Goal: Task Accomplishment & Management: Use online tool/utility

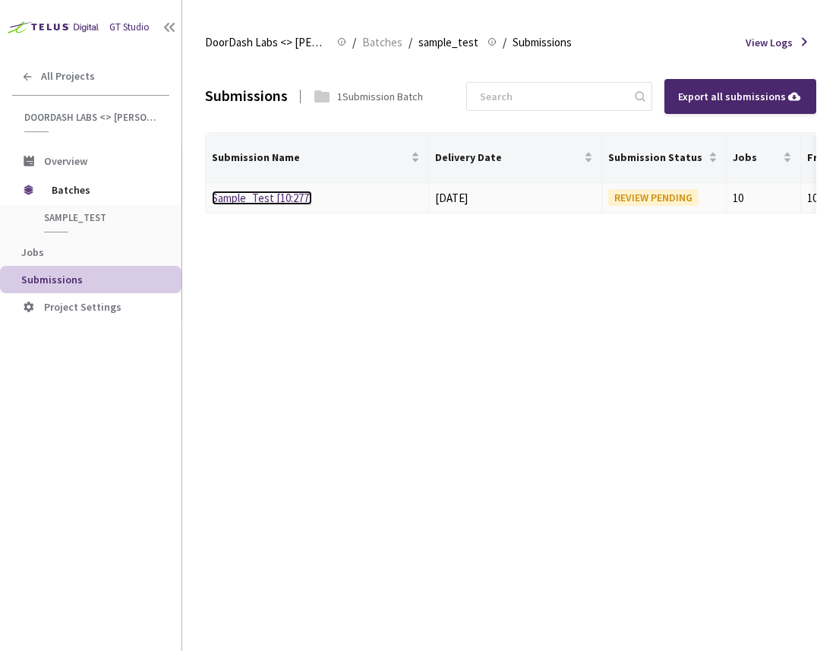
click at [285, 200] on link "Sample_Test [10:277]" at bounding box center [262, 198] width 100 height 14
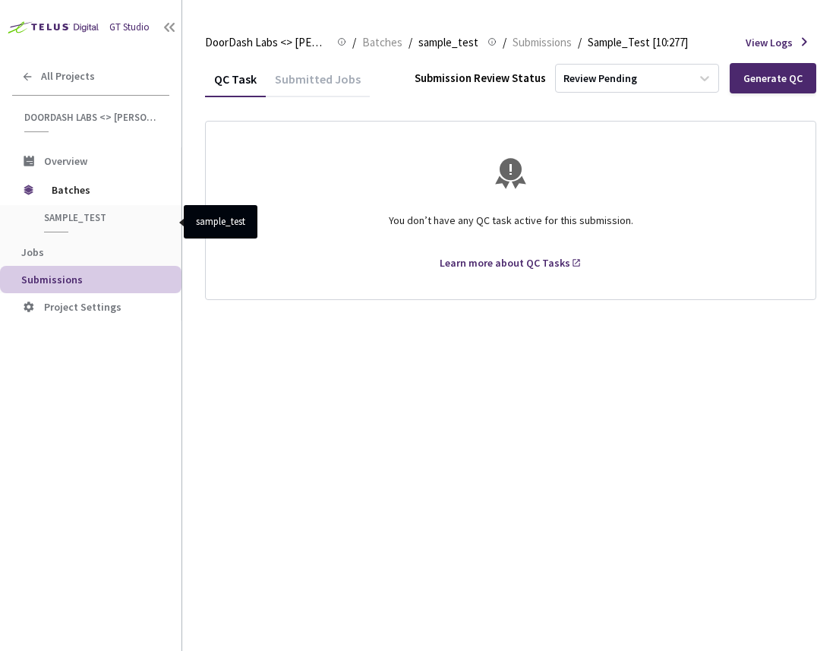
click at [98, 225] on div "sample_test" at bounding box center [93, 221] width 138 height 21
click at [78, 193] on span "Batches" at bounding box center [104, 190] width 104 height 30
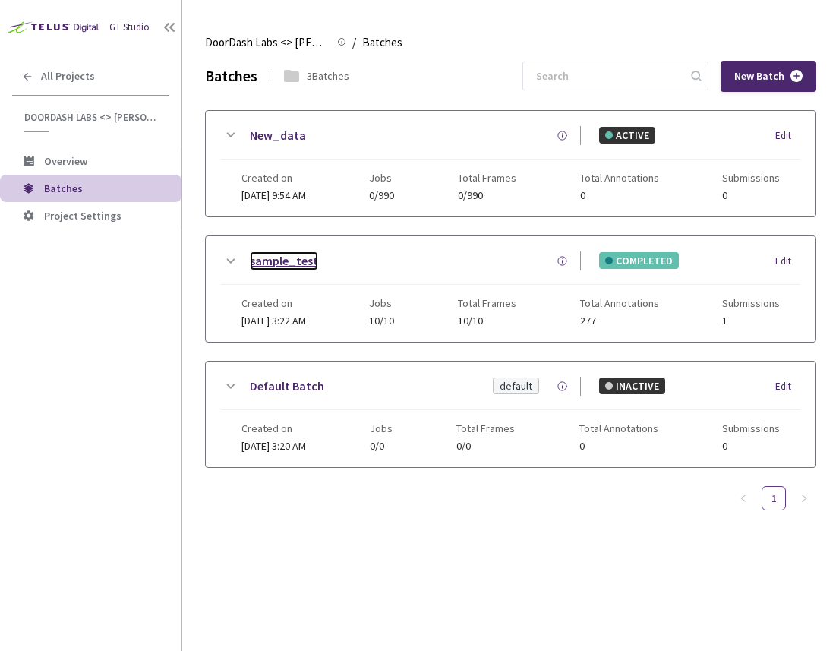
click at [266, 258] on link "sample_test" at bounding box center [284, 260] width 68 height 19
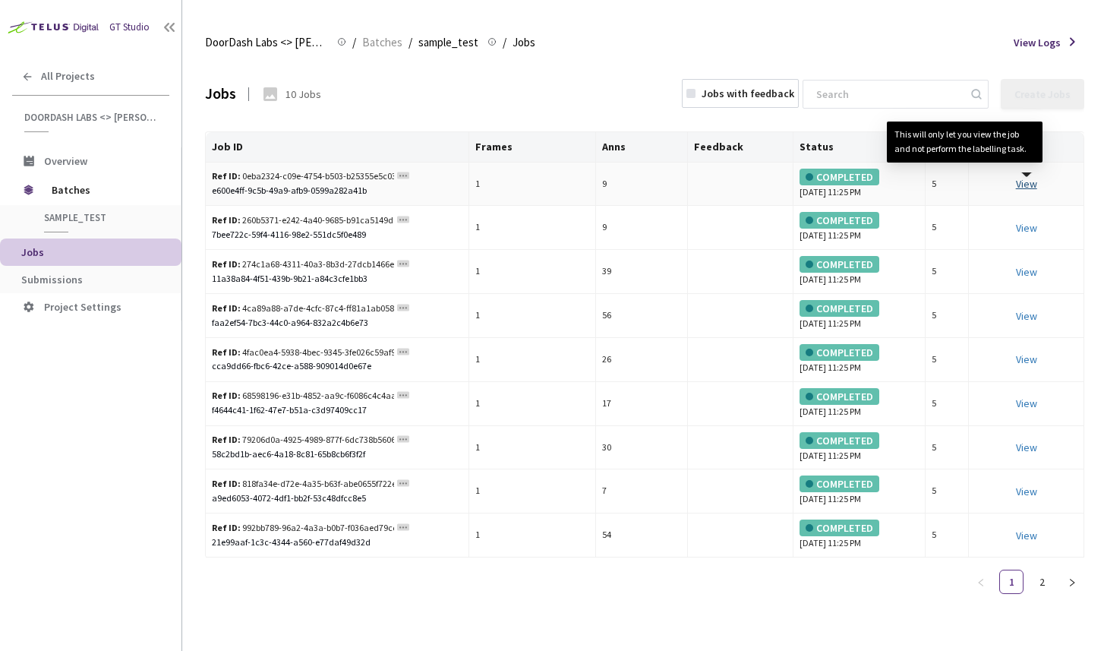
click at [836, 185] on link "View This will only let you view the job and not perform the labelling task." at bounding box center [1026, 184] width 21 height 14
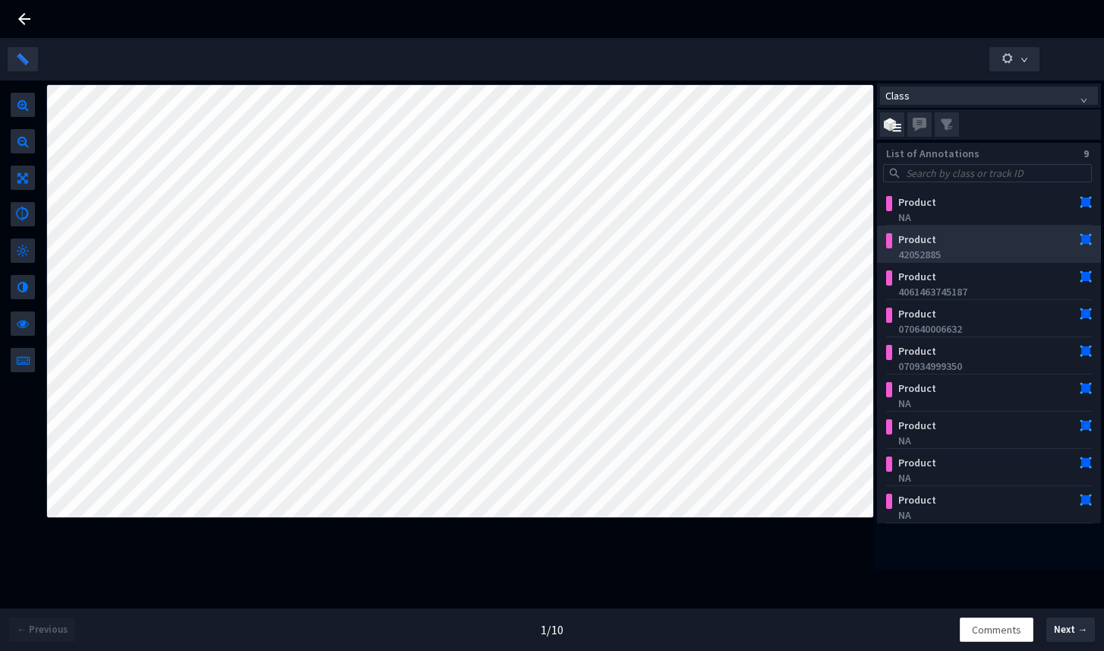
click at [836, 235] on div "Product" at bounding box center [973, 239] width 160 height 15
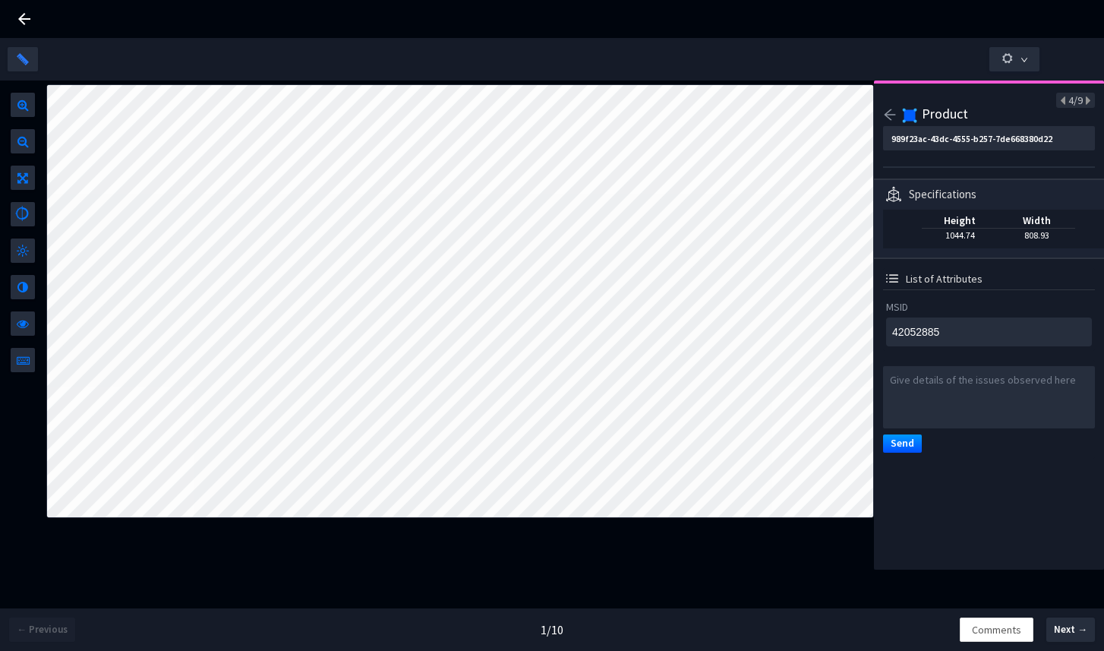
type textarea "070640006632"
type input "989f23ac-43dc-4555-b257-7de668380d22"
type textarea "070640006632"
click at [28, 15] on icon at bounding box center [24, 19] width 18 height 18
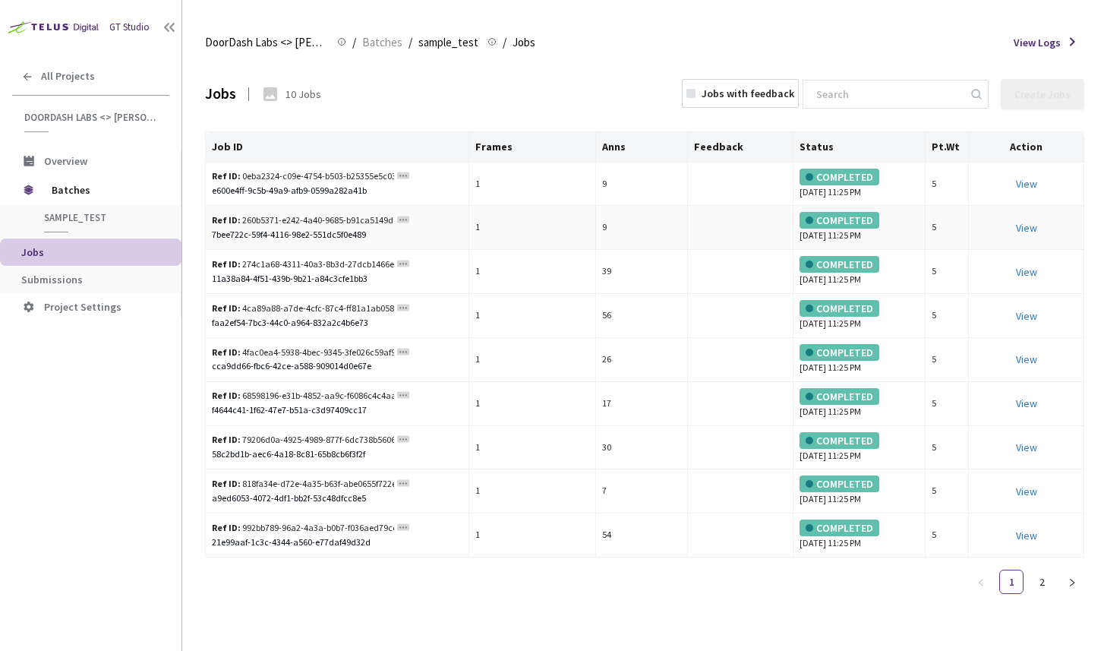
click at [836, 230] on div "View" at bounding box center [1026, 228] width 103 height 17
click at [836, 229] on link "View This will only let you view the job and not perform the labelling task." at bounding box center [1026, 228] width 21 height 14
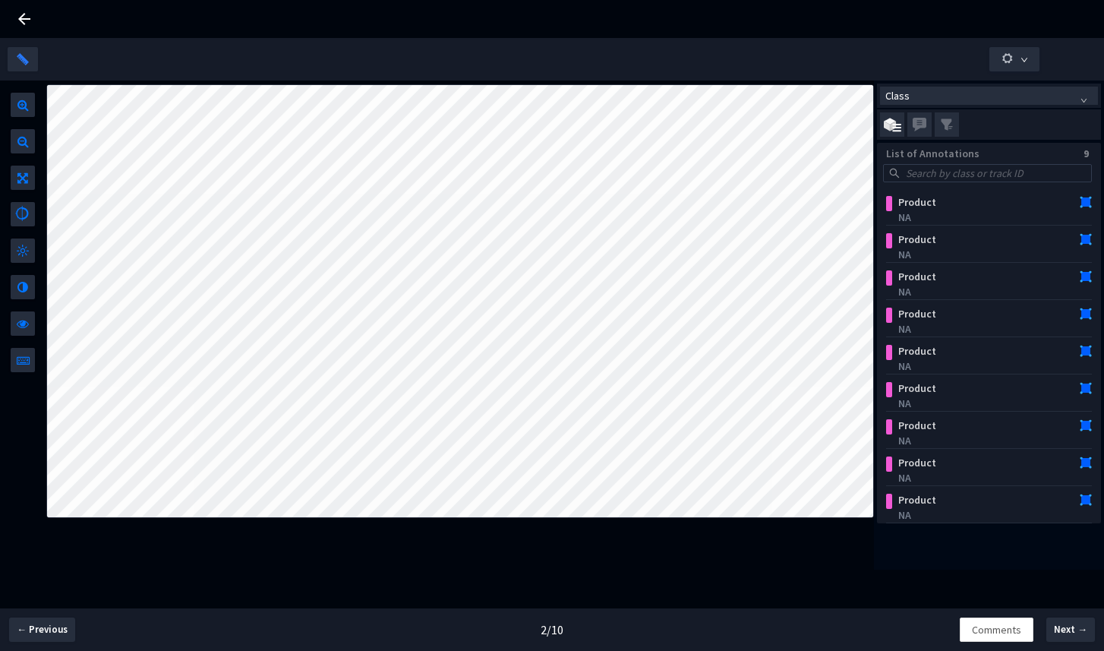
click at [27, 14] on icon at bounding box center [24, 19] width 18 height 18
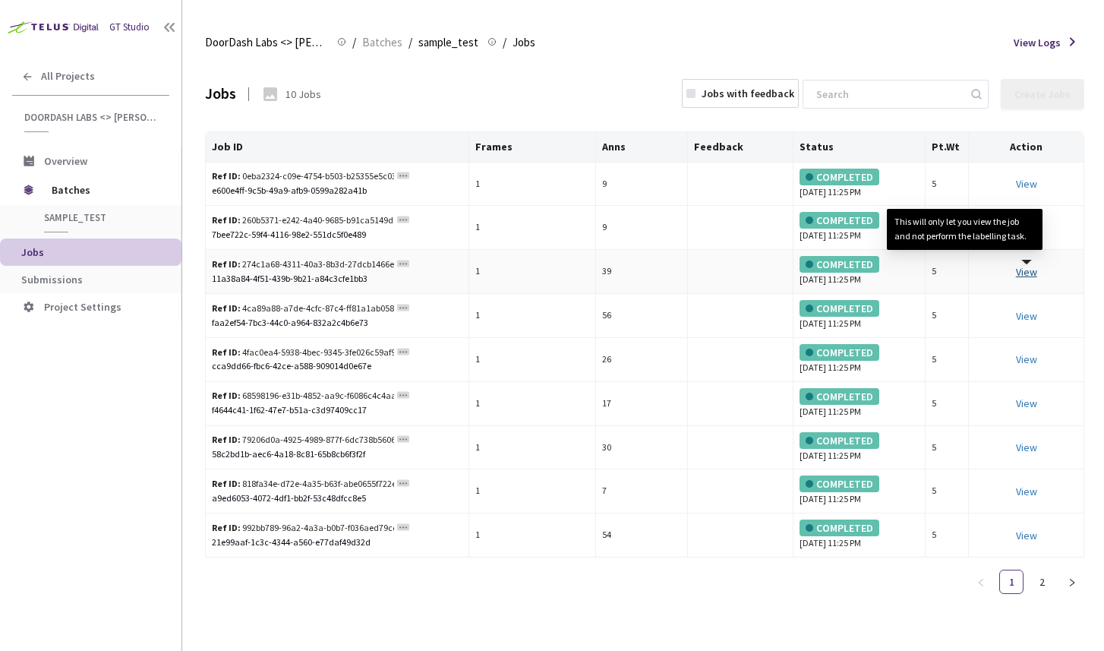
click at [836, 273] on link "View This will only let you view the job and not perform the labelling task." at bounding box center [1026, 272] width 21 height 14
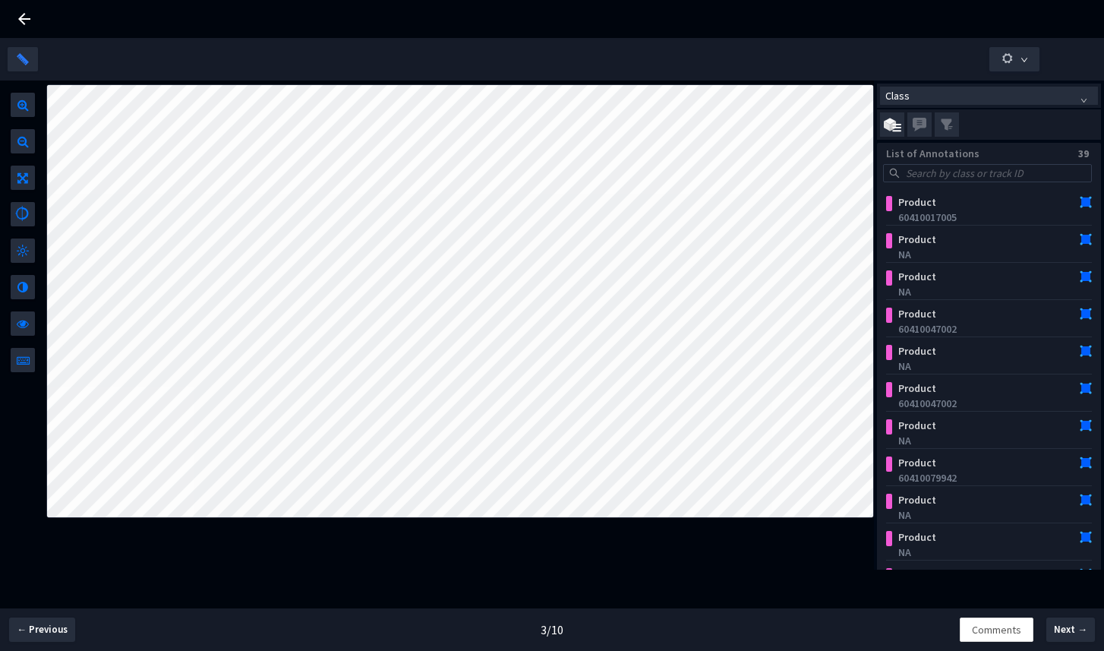
click at [20, 24] on icon at bounding box center [24, 19] width 18 height 18
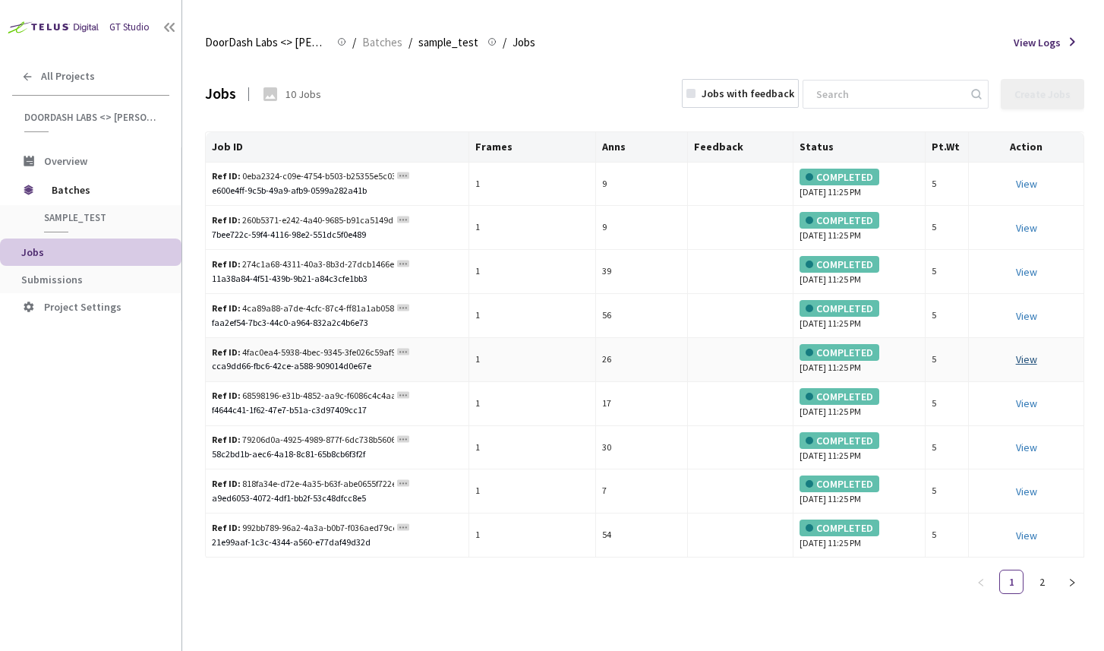
click at [836, 358] on link "View" at bounding box center [1026, 359] width 21 height 14
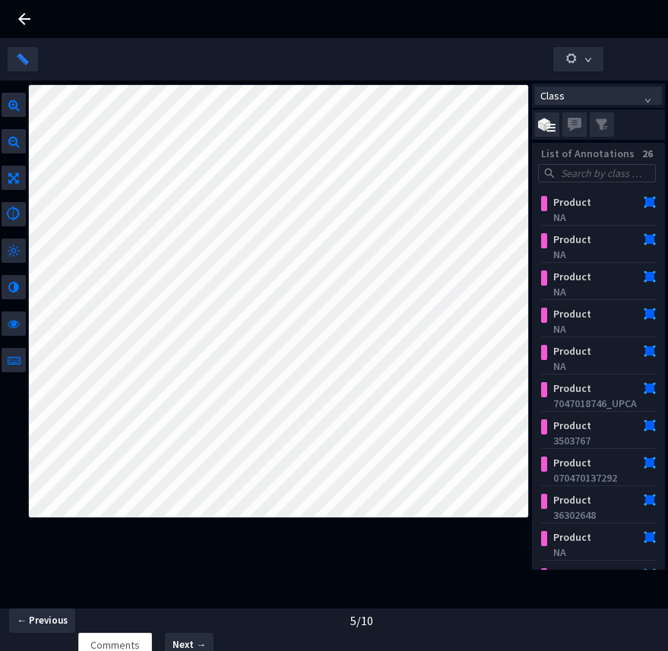
click at [17, 21] on icon at bounding box center [24, 19] width 18 height 18
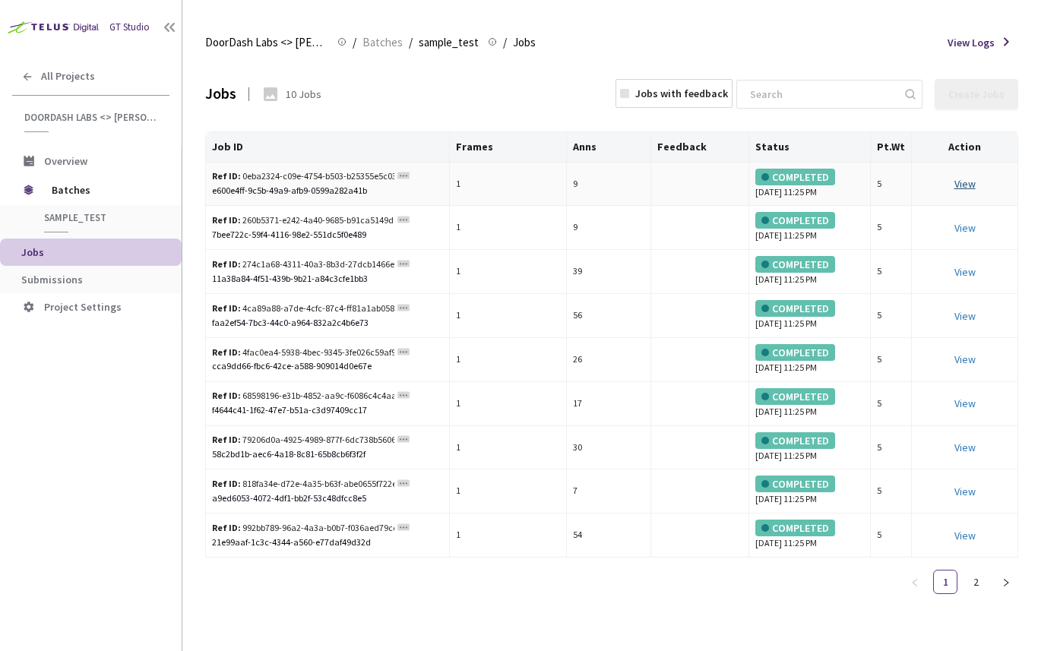
click at [836, 178] on link "View This will only let you view the job and not perform the labelling task." at bounding box center [964, 184] width 21 height 14
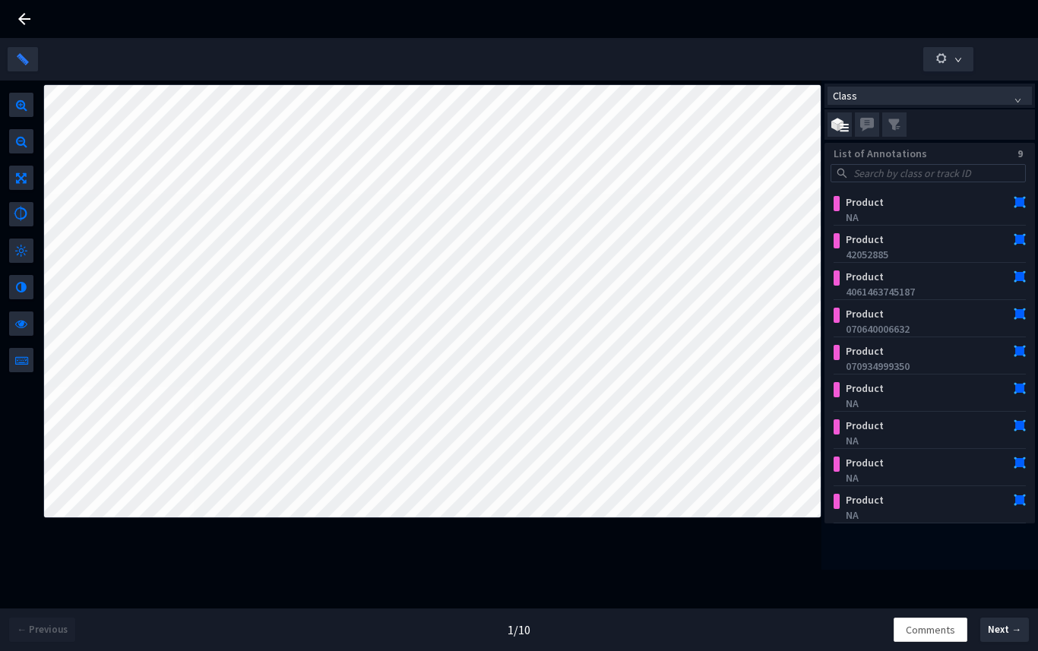
click at [19, 22] on icon at bounding box center [24, 19] width 18 height 18
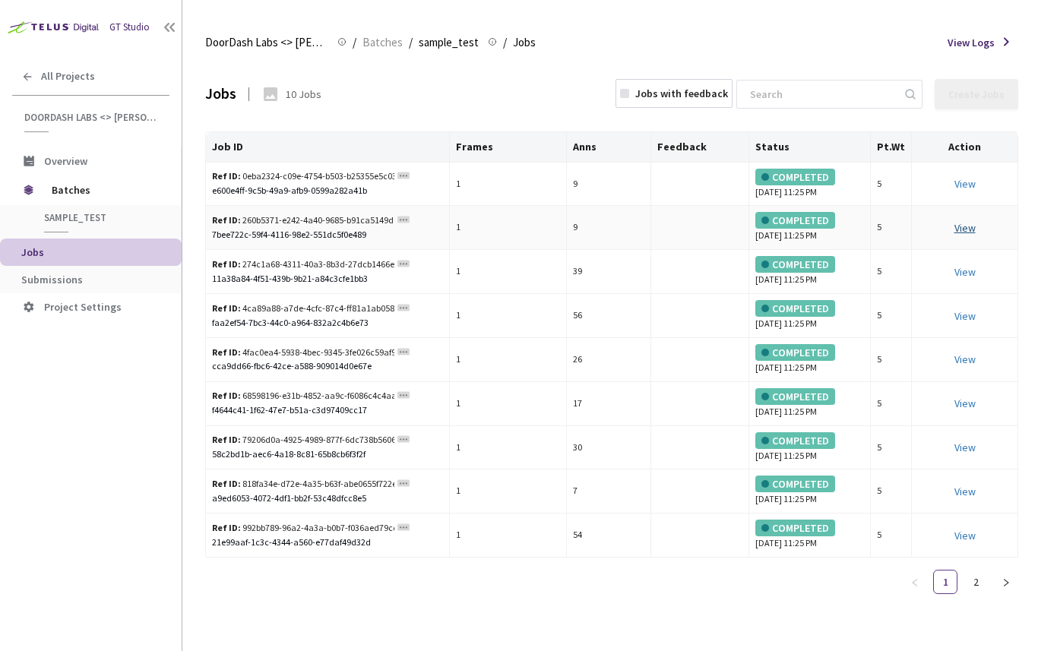
click at [836, 230] on link "View" at bounding box center [964, 228] width 21 height 14
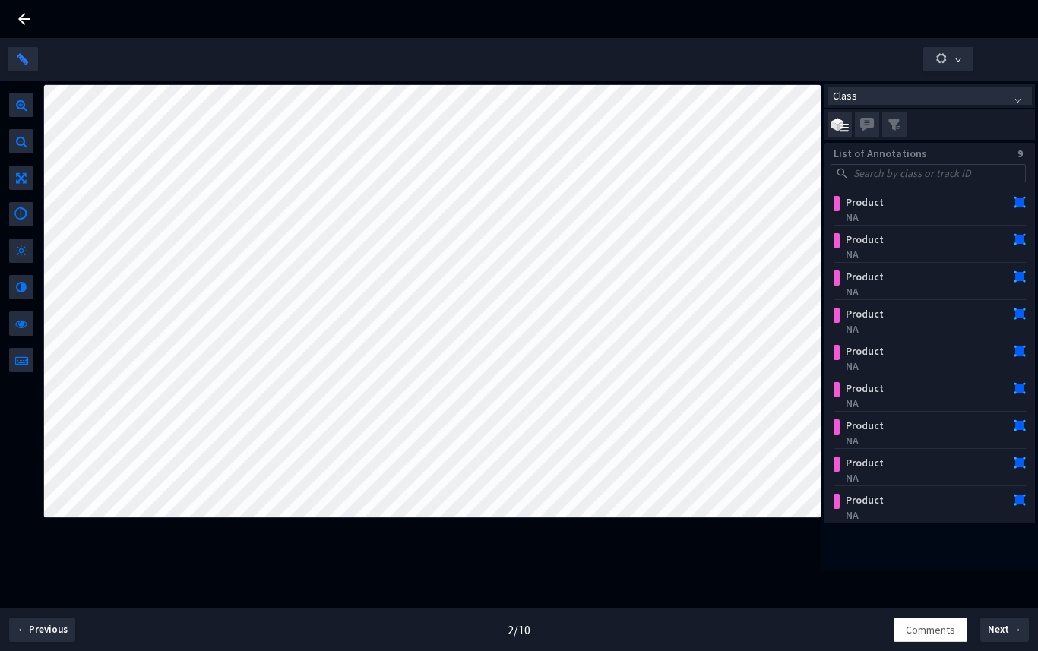
click at [530, 537] on div at bounding box center [432, 325] width 779 height 489
click at [17, 17] on icon at bounding box center [24, 19] width 18 height 18
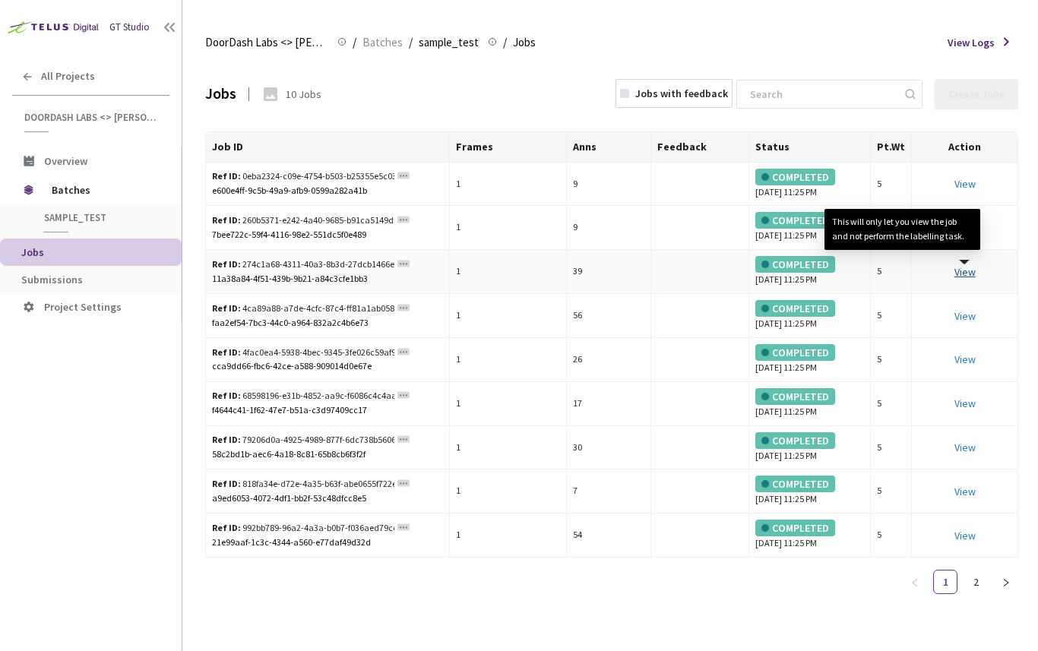
click at [836, 273] on link "View This will only let you view the job and not perform the labelling task." at bounding box center [964, 272] width 21 height 14
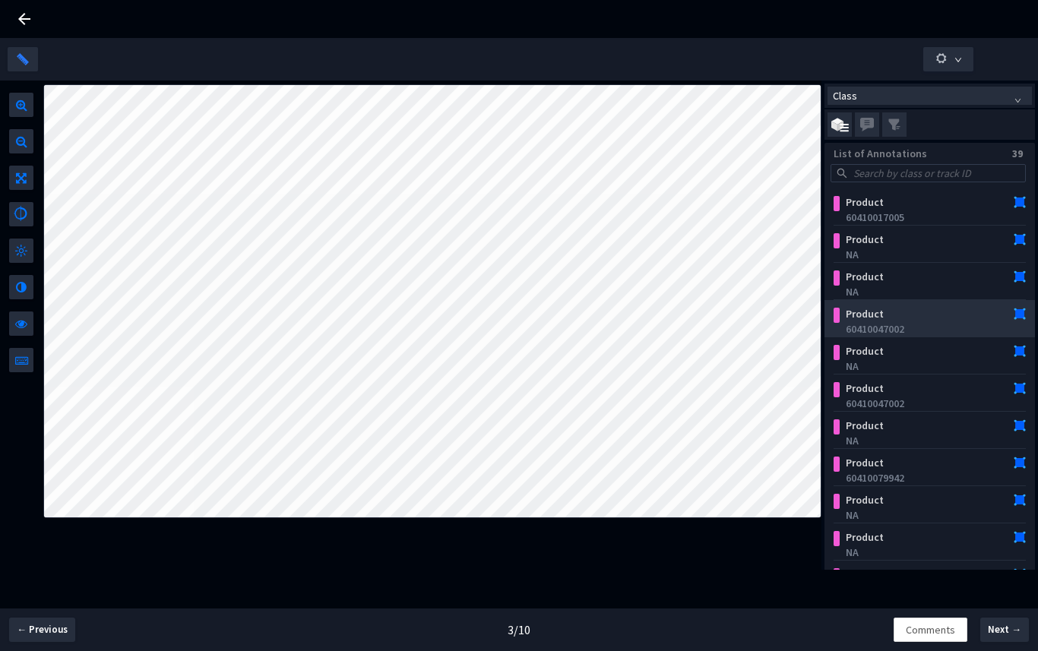
click at [836, 331] on div "60410047002" at bounding box center [932, 328] width 174 height 15
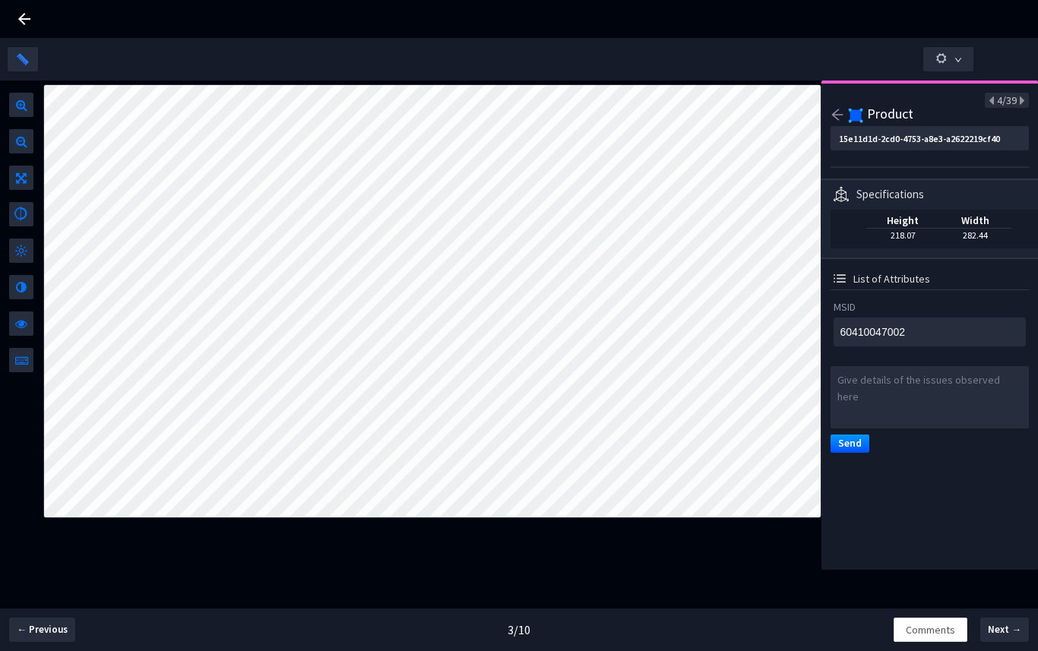
click at [836, 112] on icon "arrow-left" at bounding box center [837, 115] width 14 height 14
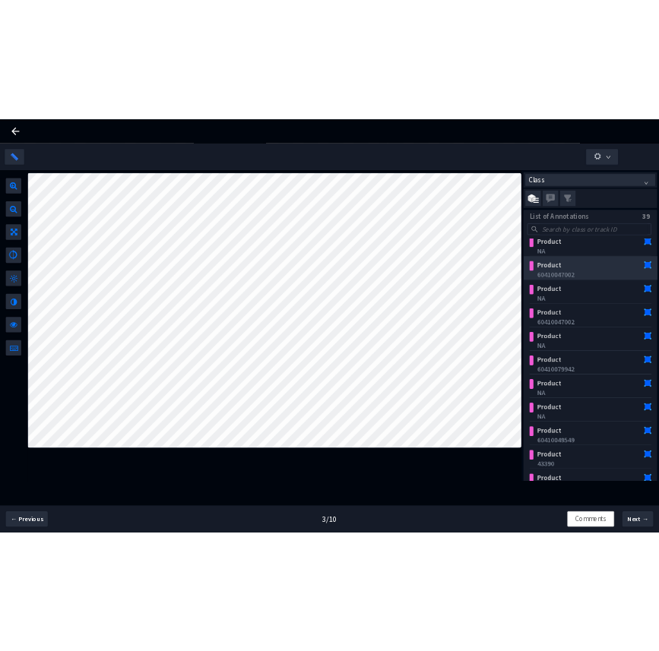
scroll to position [96, 0]
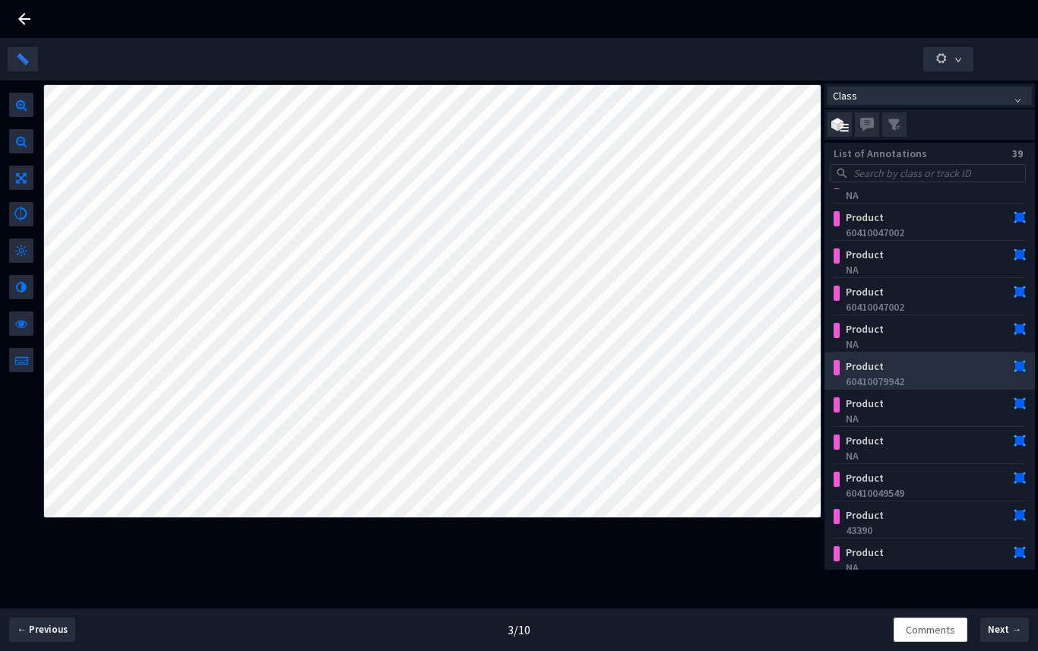
click at [836, 384] on div "60410079942" at bounding box center [932, 381] width 174 height 15
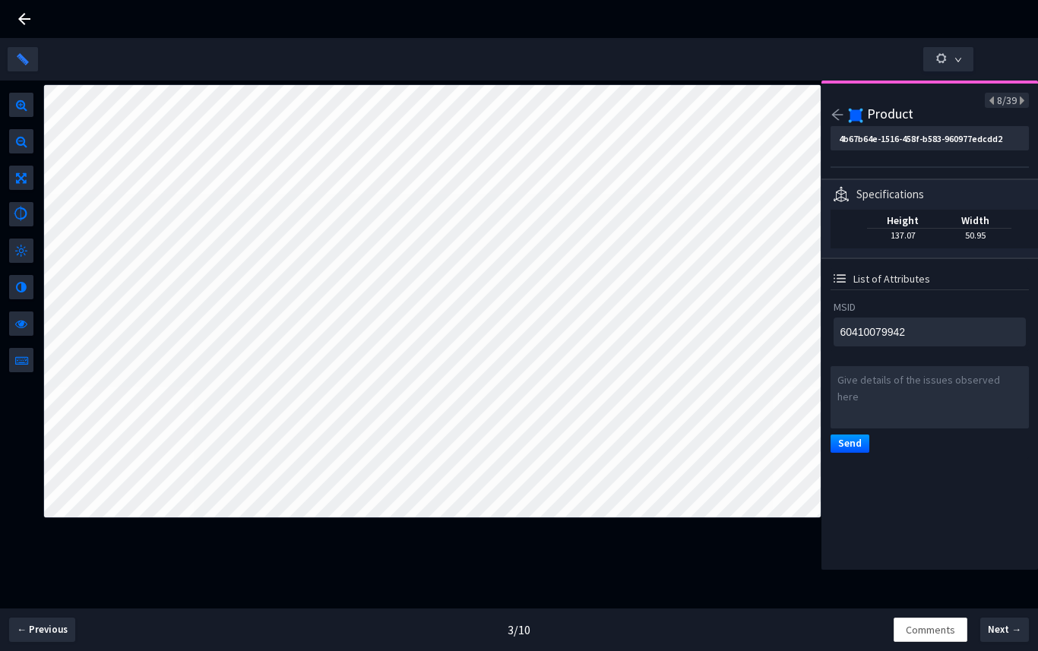
click at [832, 118] on icon "arrow-left" at bounding box center [837, 115] width 14 height 14
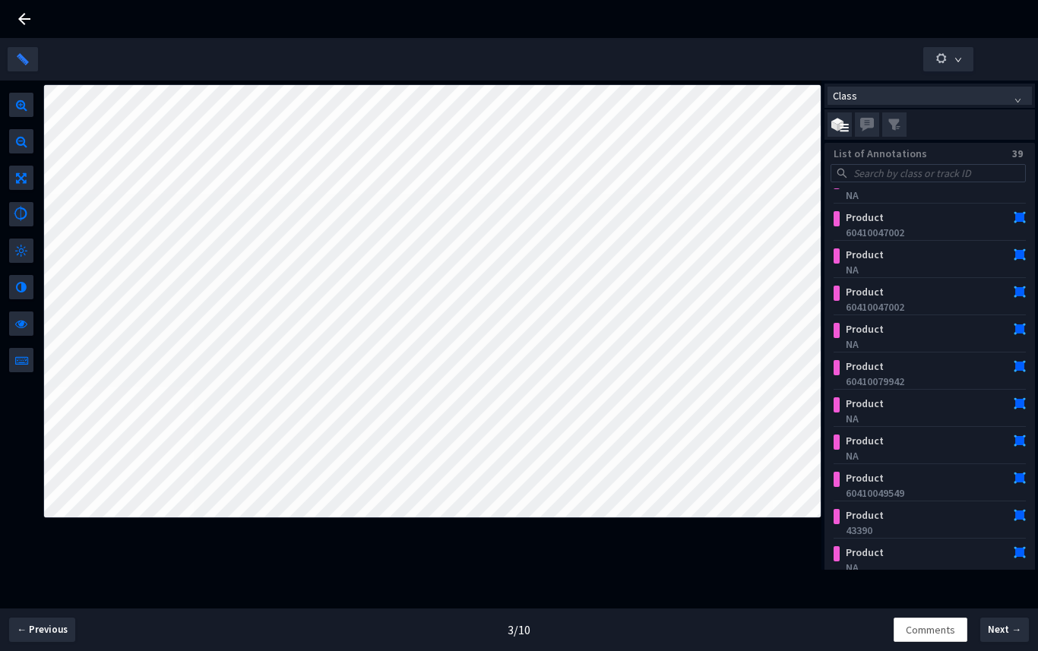
click at [24, 12] on icon at bounding box center [24, 19] width 18 height 18
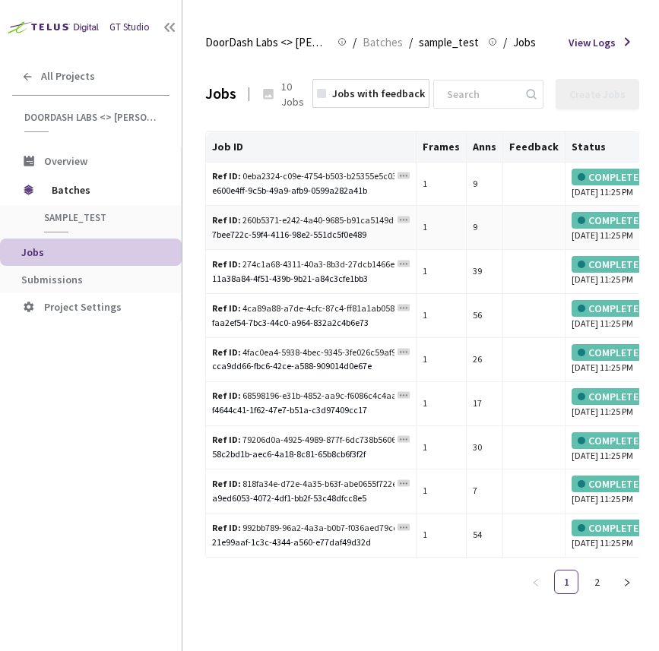
scroll to position [0, 92]
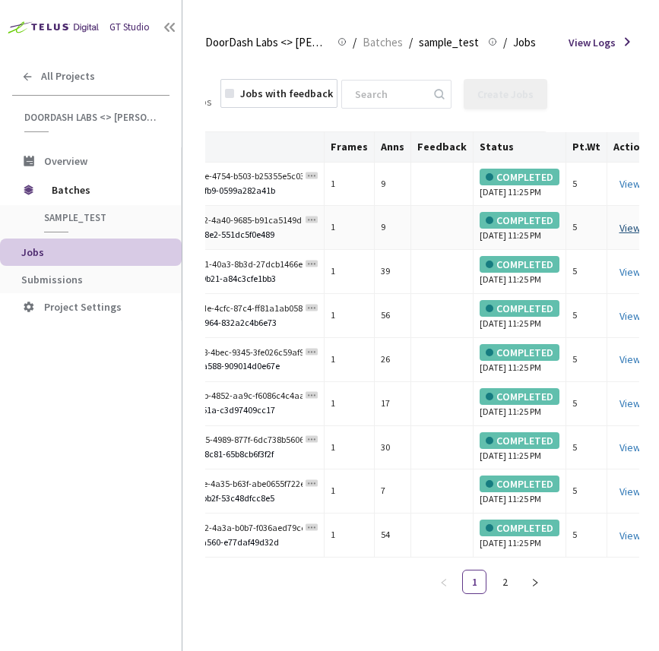
click at [622, 235] on link "View" at bounding box center [629, 228] width 21 height 14
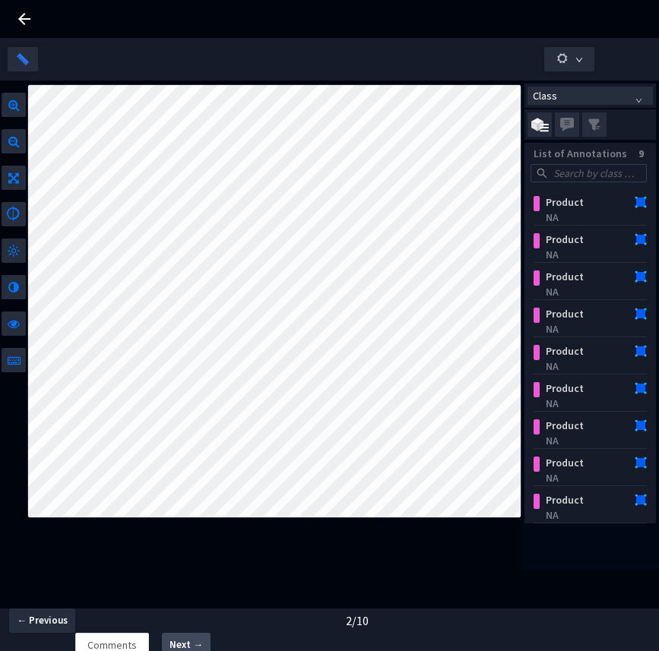
click at [195, 642] on span "Next →" at bounding box center [185, 644] width 33 height 15
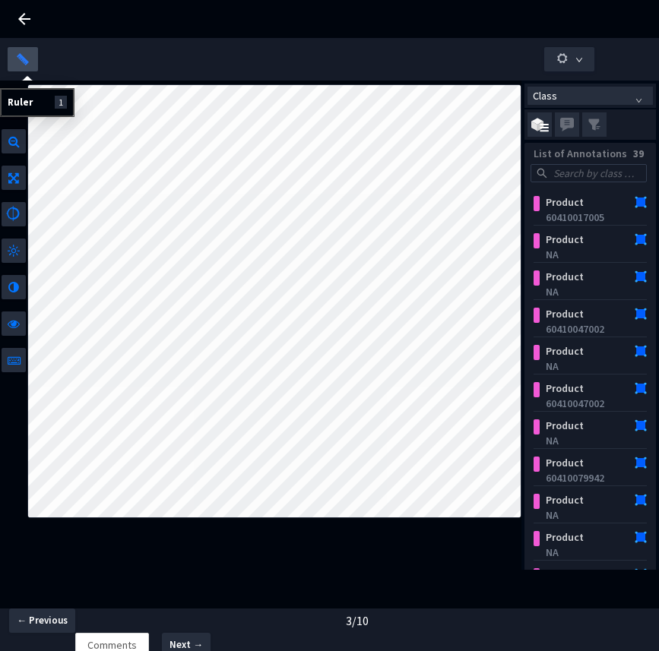
click at [14, 58] on img "button" at bounding box center [22, 58] width 17 height 17
click at [262, 559] on div at bounding box center [274, 325] width 494 height 489
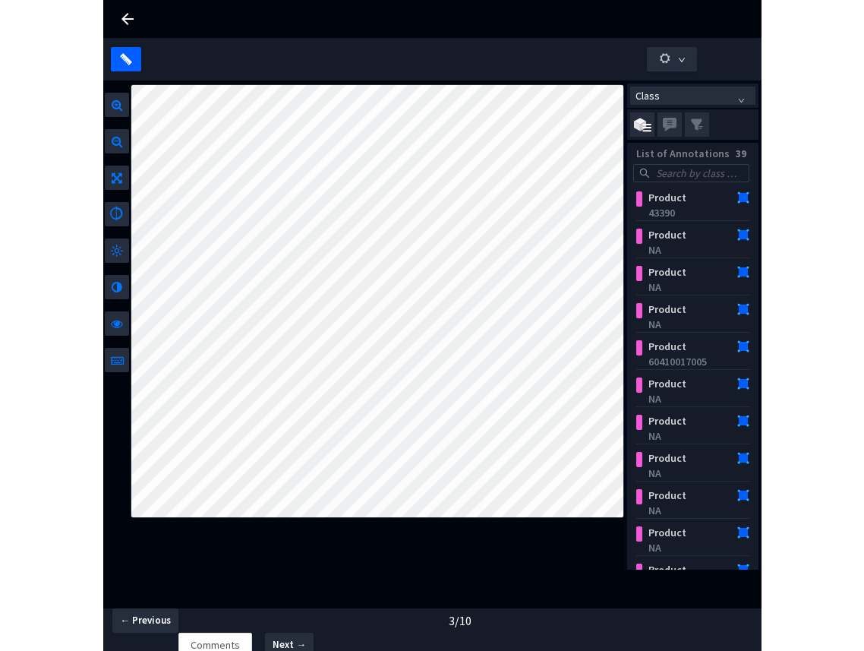
scroll to position [417, 0]
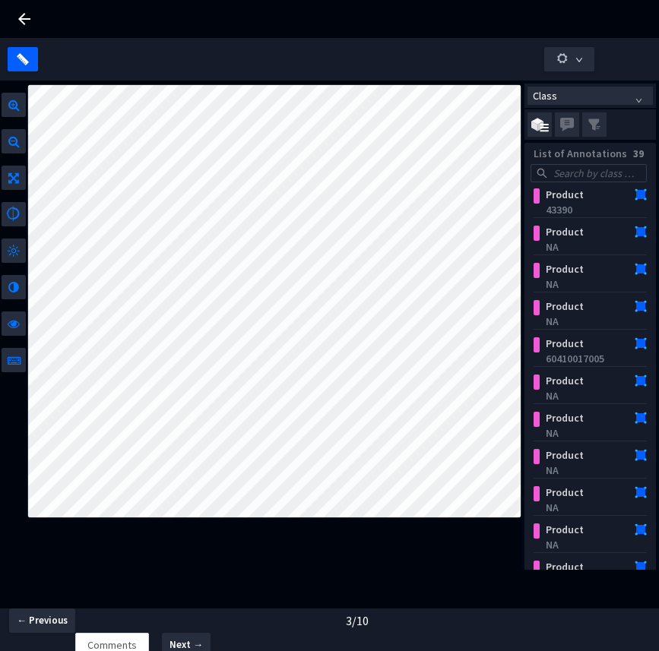
click at [109, 68] on div at bounding box center [329, 59] width 643 height 24
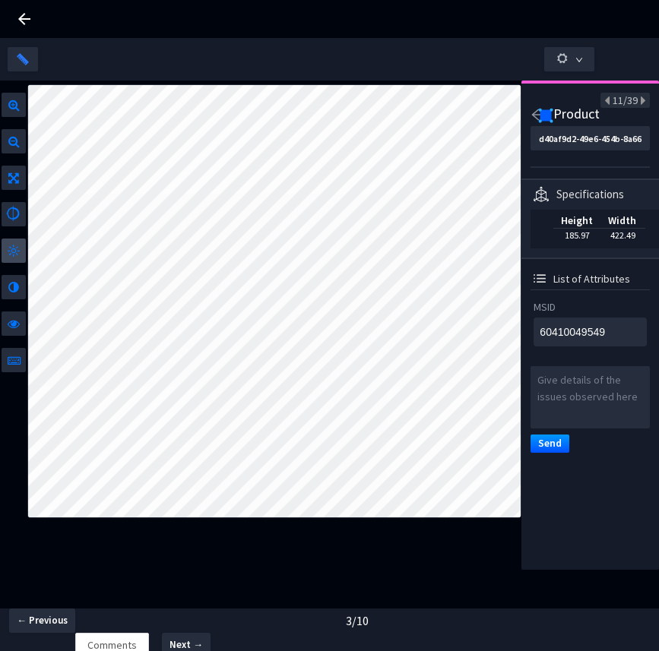
type textarea "NA"
type input "3992c150-9e3f-4ea5-9caf-34bb4d2713dd"
type textarea "NA"
type textarea "60410066287"
type input "87377456-6b30-46eb-bcd5-e6d38fb0fe4c"
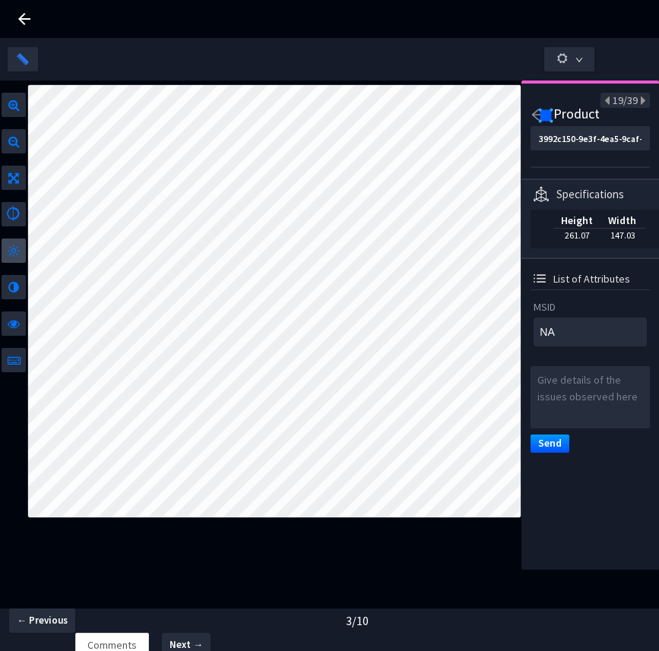
type textarea "60410066287"
type textarea "NA"
type input "3992c150-9e3f-4ea5-9caf-34bb4d2713dd"
type textarea "NA"
type textarea "60410066287"
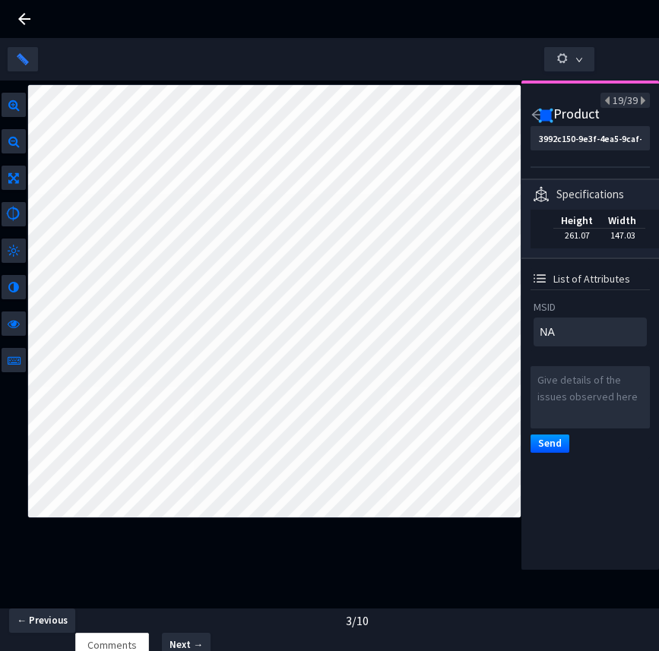
type input "87377456-6b30-46eb-bcd5-e6d38fb0fe4c"
type textarea "60410066287"
type textarea "NA"
type input "3992c150-9e3f-4ea5-9caf-34bb4d2713dd"
type textarea "NA"
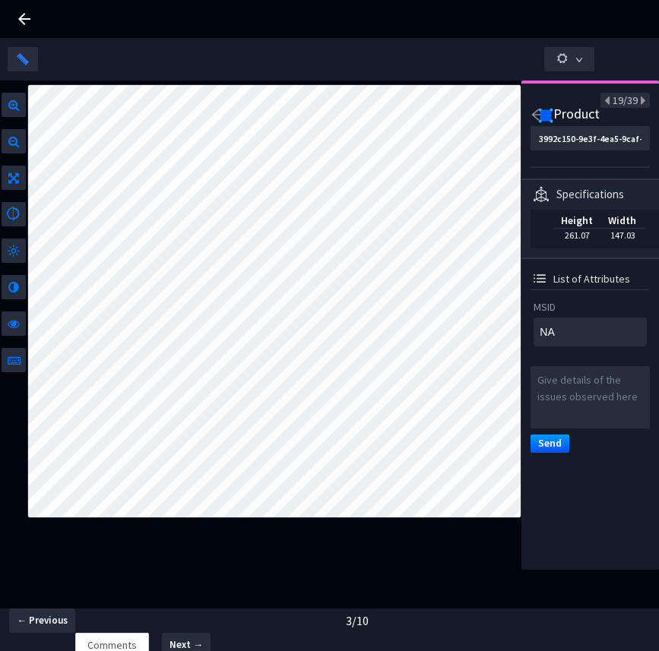
type textarea "60410047026"
type input "7da22bbc-6fa6-4557-a4d4-dd8f232092ec"
type textarea "60410047026"
type input "adfaa63d-071a-4b61-9248-27545f118d8f"
type textarea "NA"
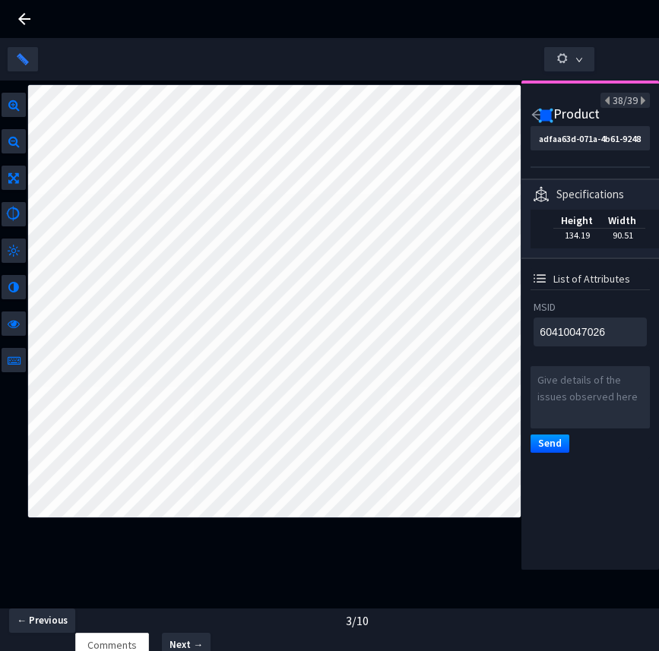
type input "95a35656-29de-4838-9f71-292af3598b8b"
type textarea "NA"
type input "99f44bf4-afa7-4e42-bc4e-7a9f4852914e"
type textarea "60410049549"
type input "d40af9d2-49e6-454b-8a66-65e29349ddc7"
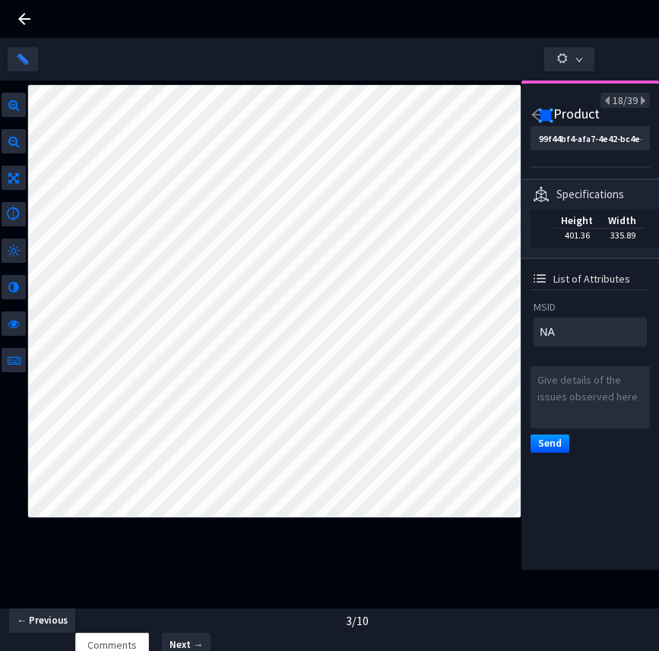
type textarea "60410049549"
type textarea "NA"
type input "c68f0575-7302-4df9-9517-e80c04d8819b"
type textarea "NA"
type textarea "60410049549"
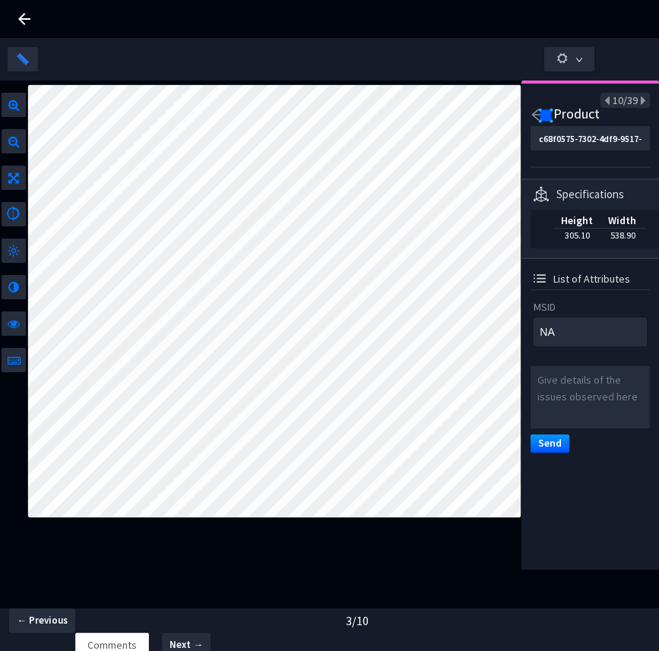
type input "d40af9d2-49e6-454b-8a66-65e29349ddc7"
type textarea "60410049549"
type textarea "NA"
type input "c68f0575-7302-4df9-9517-e80c04d8819b"
type textarea "NA"
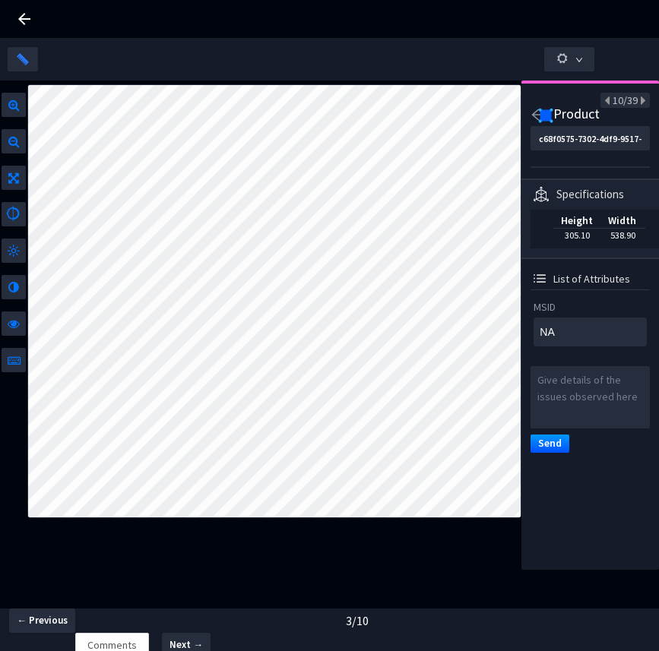
type textarea "60410066287"
type input "fafe723d-f2d2-478d-a4b4-175ccb718869"
type textarea "60410066287"
type textarea "NA"
type input "4c2a5603-39a0-4b13-ac5b-3ed4f433003f"
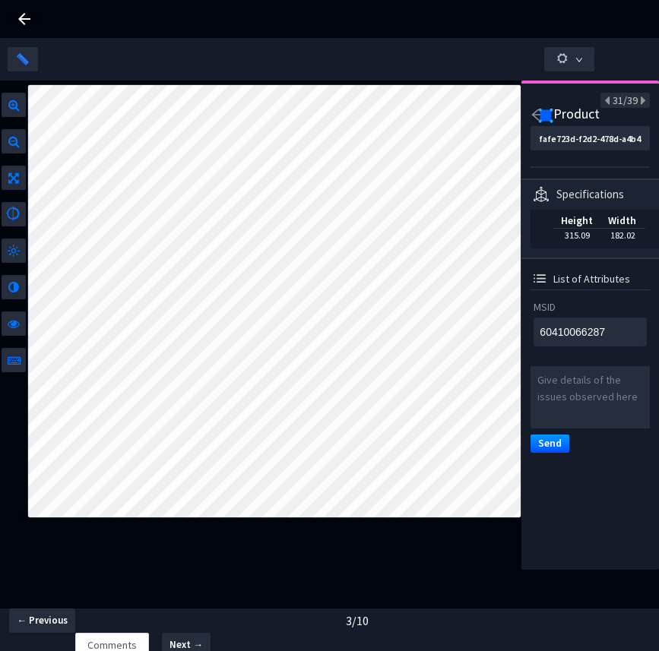
type textarea "NA"
type textarea "60410047002"
type input "15e11d1d-2cd0-4753-a8e3-a2622219cf40"
type textarea "60410047002"
type textarea "NA"
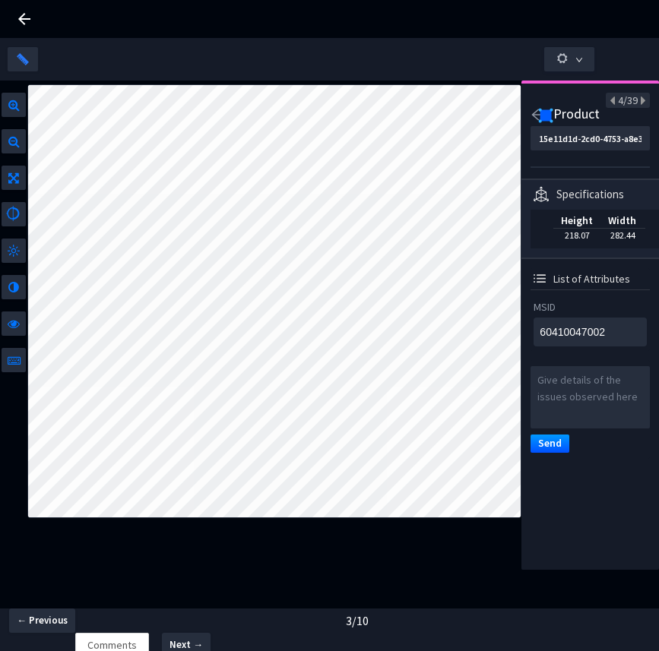
type input "4c2a5603-39a0-4b13-ac5b-3ed4f433003f"
type textarea "NA"
type textarea "60410047002"
type input "15e11d1d-2cd0-4753-a8e3-a2622219cf40"
type textarea "60410047002"
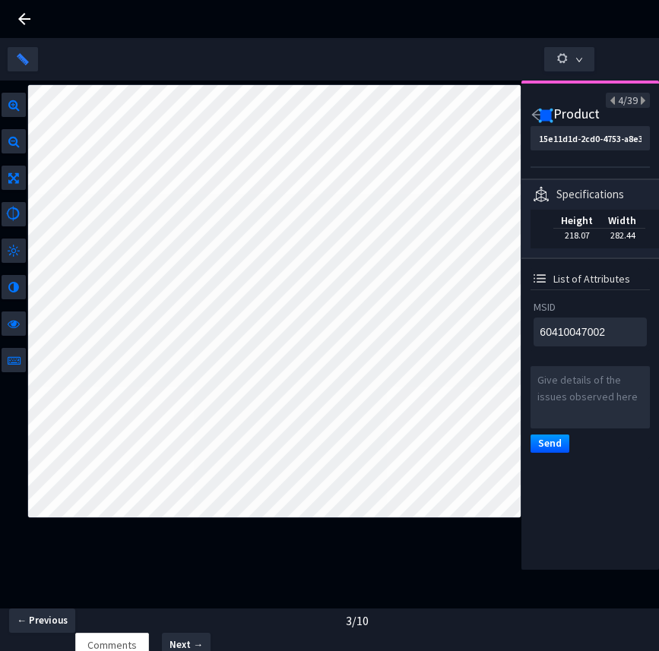
type textarea "NA"
type input "4c2a5603-39a0-4b13-ac5b-3ed4f433003f"
type textarea "NA"
type input "4c2a5603-39a0-4b13-ac5b-3ed4f433003f"
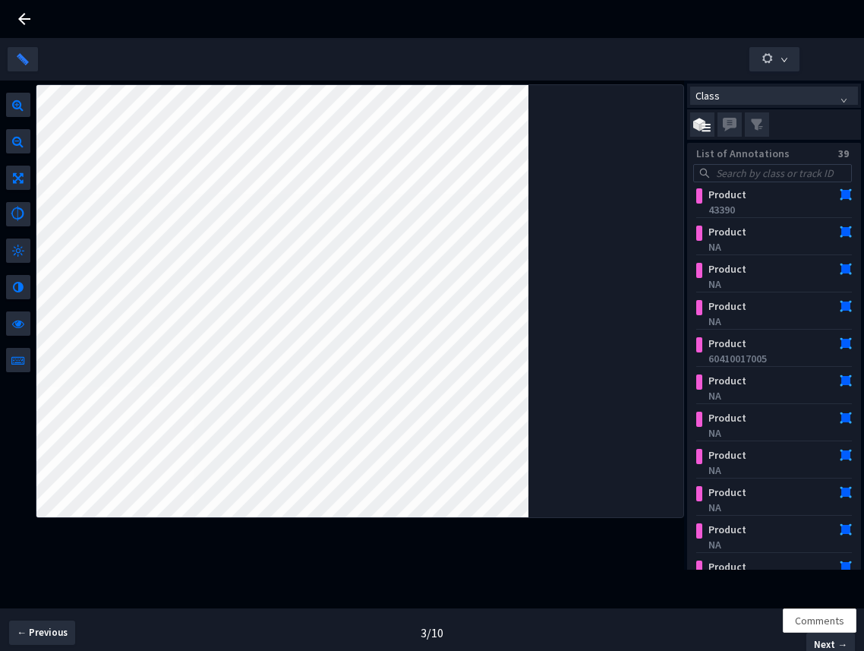
click at [555, 198] on div at bounding box center [359, 301] width 647 height 432
click at [736, 354] on div "60410017005" at bounding box center [777, 358] width 137 height 15
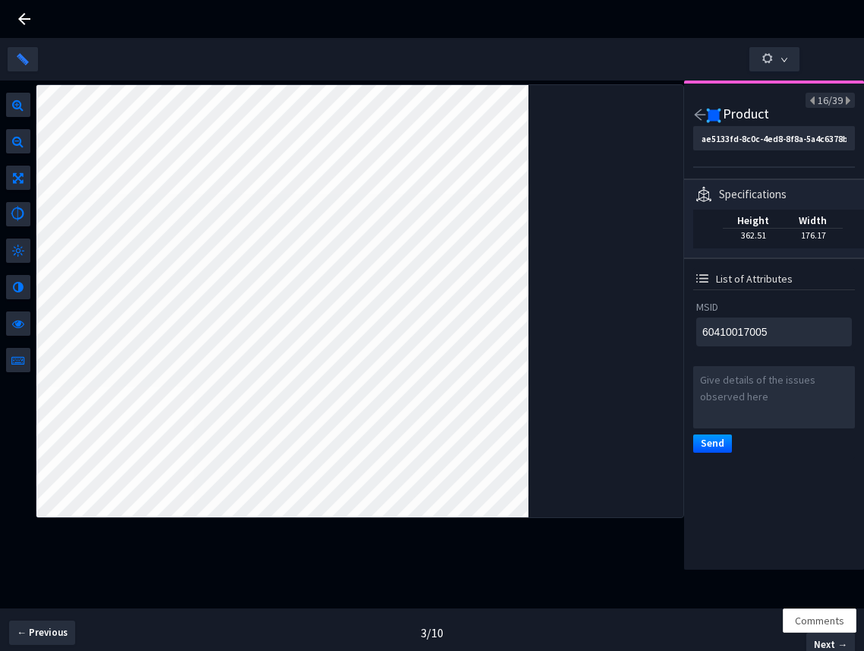
click at [702, 112] on icon "arrow-left" at bounding box center [701, 115] width 14 height 14
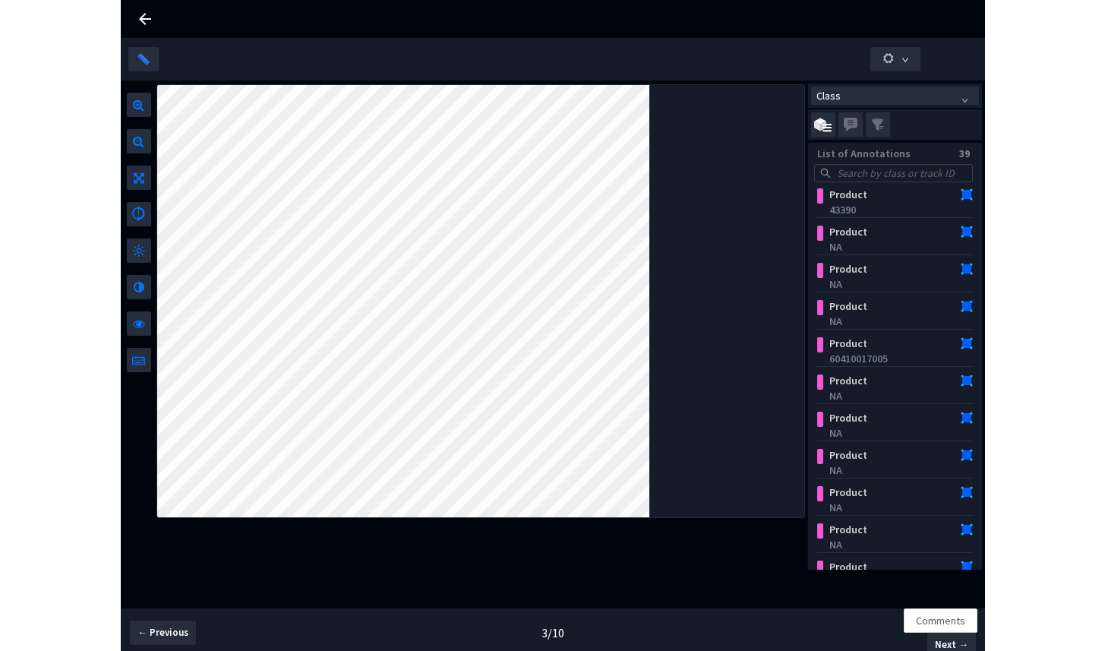
scroll to position [294, 0]
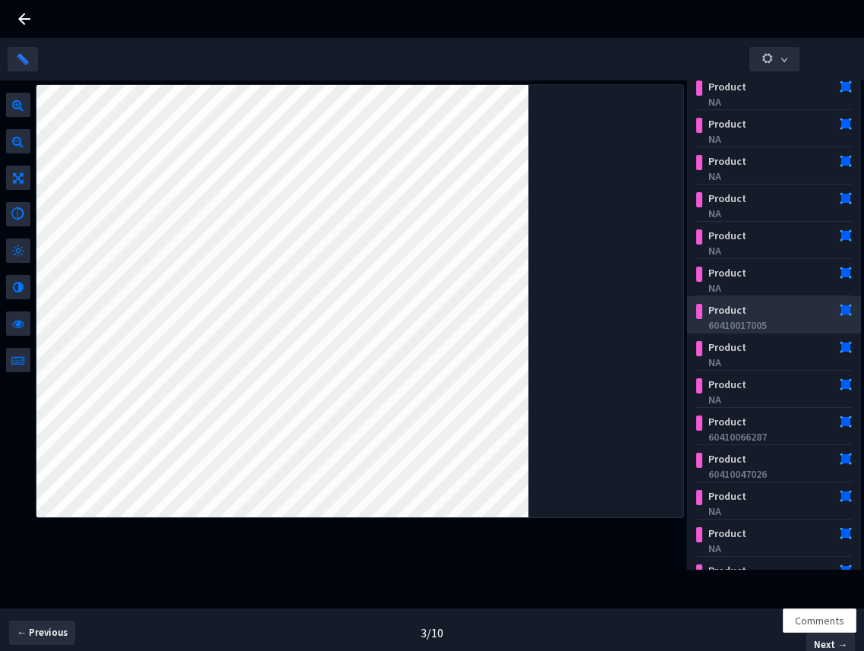
click at [759, 317] on div "Product" at bounding box center [763, 309] width 120 height 15
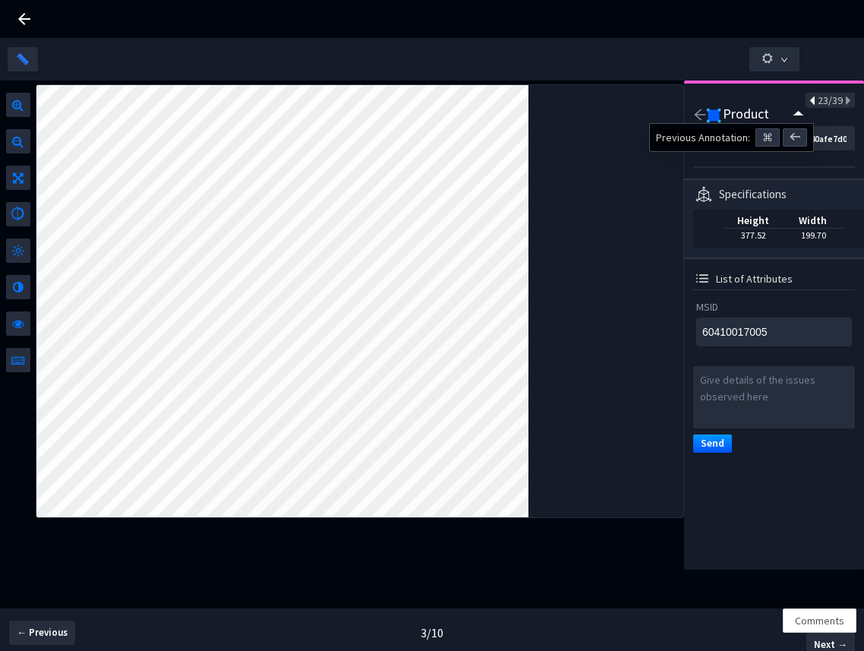
click at [810, 102] on icon at bounding box center [814, 101] width 8 height 11
type textarea "NA"
type input "9ea1f6d7-1aa4-468f-814c-3edf721b26ab"
type textarea "NA"
click at [836, 102] on icon at bounding box center [847, 101] width 8 height 11
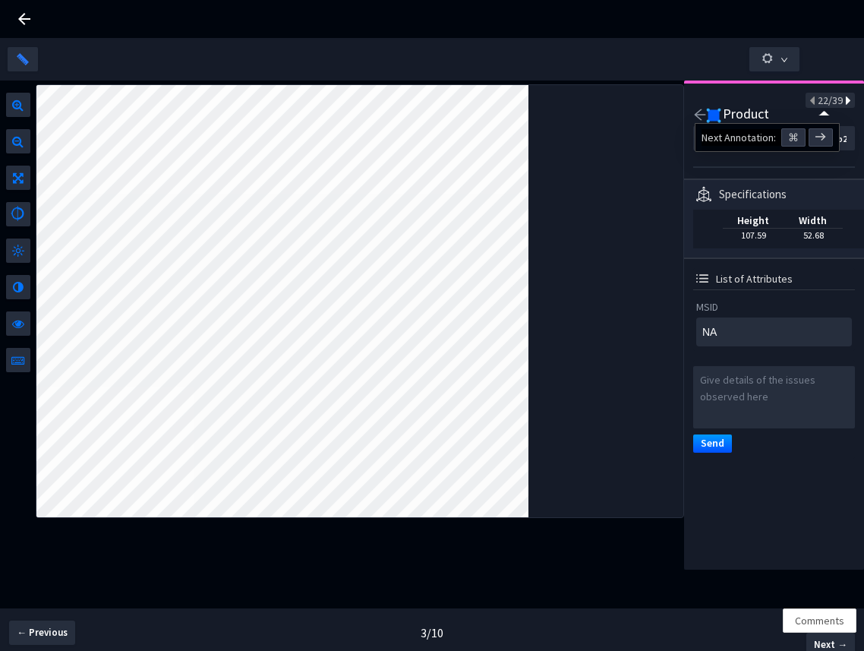
type textarea "60410017005"
type input "89b1cd10-2fc0-42c5-8580-840afe7d0d4e"
type textarea "60410017005"
click at [697, 119] on icon "arrow-left" at bounding box center [701, 115] width 14 height 14
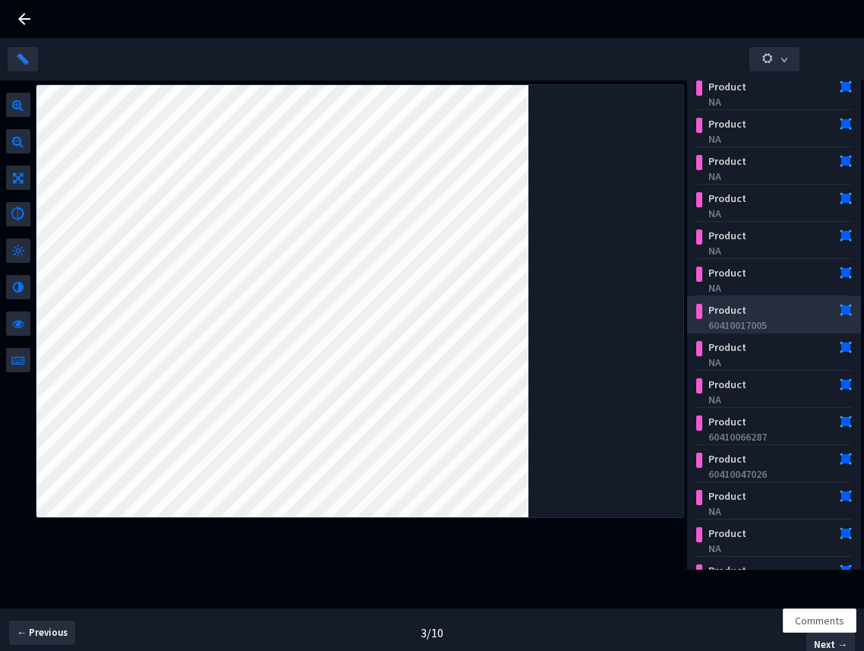
click at [741, 310] on div "Product" at bounding box center [763, 309] width 120 height 15
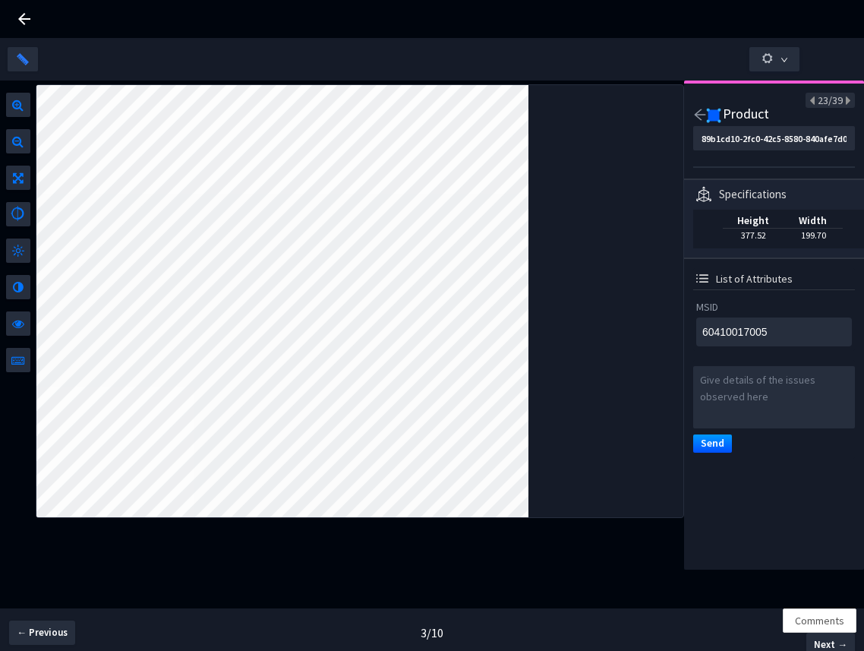
click at [696, 113] on icon "arrow-left" at bounding box center [700, 114] width 11 height 11
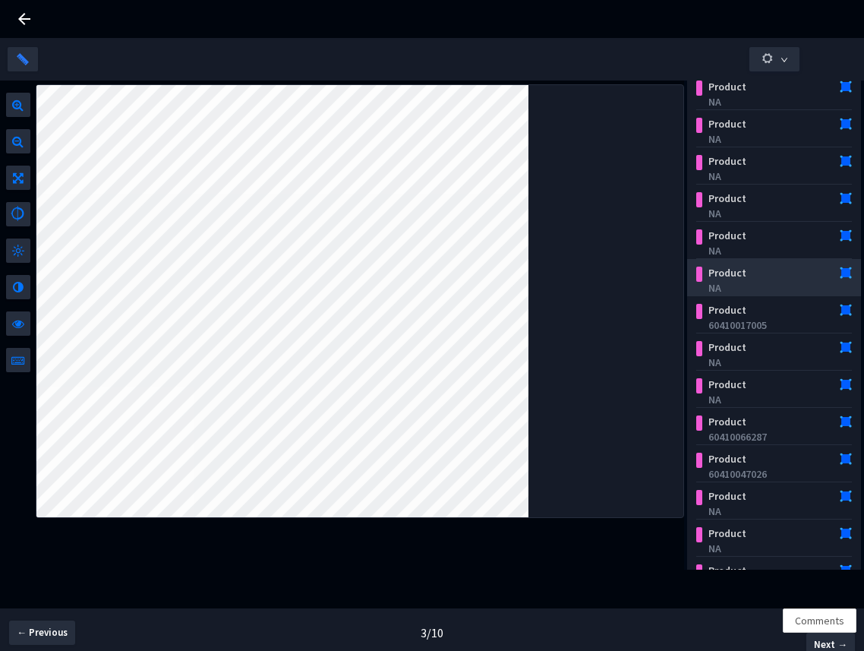
click at [751, 267] on div "Product" at bounding box center [763, 272] width 120 height 15
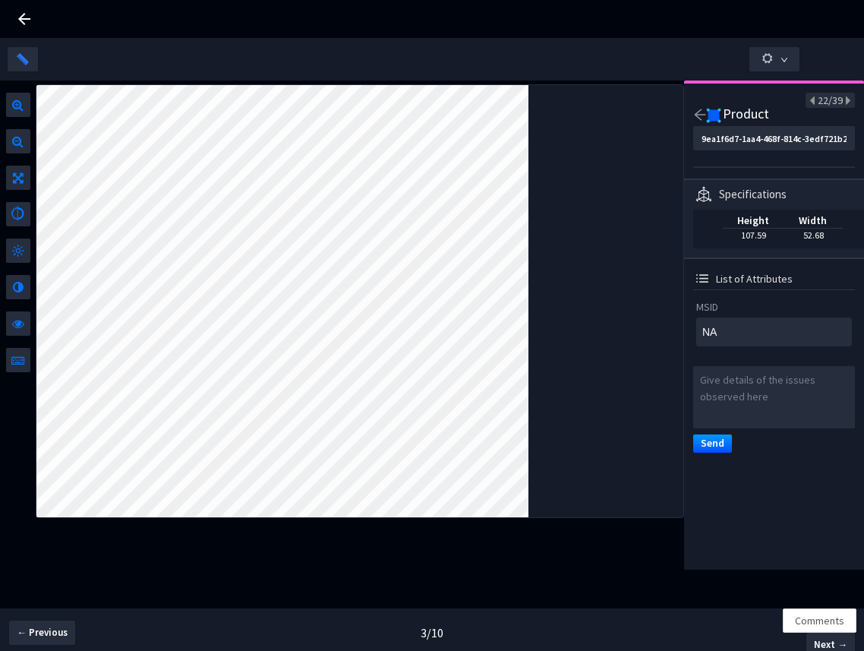
click at [694, 119] on icon "arrow-left" at bounding box center [701, 115] width 14 height 14
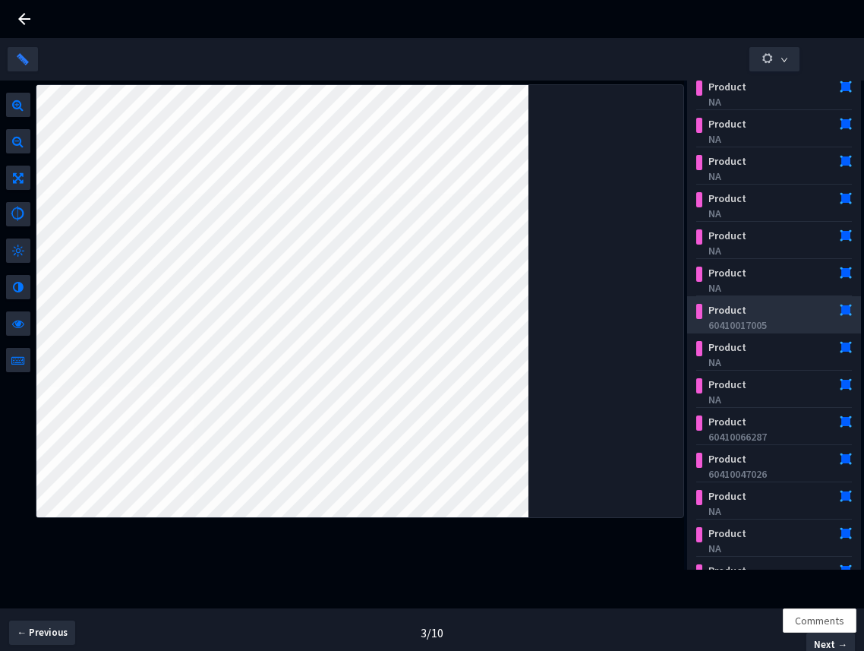
click at [765, 314] on div "Product" at bounding box center [763, 309] width 120 height 15
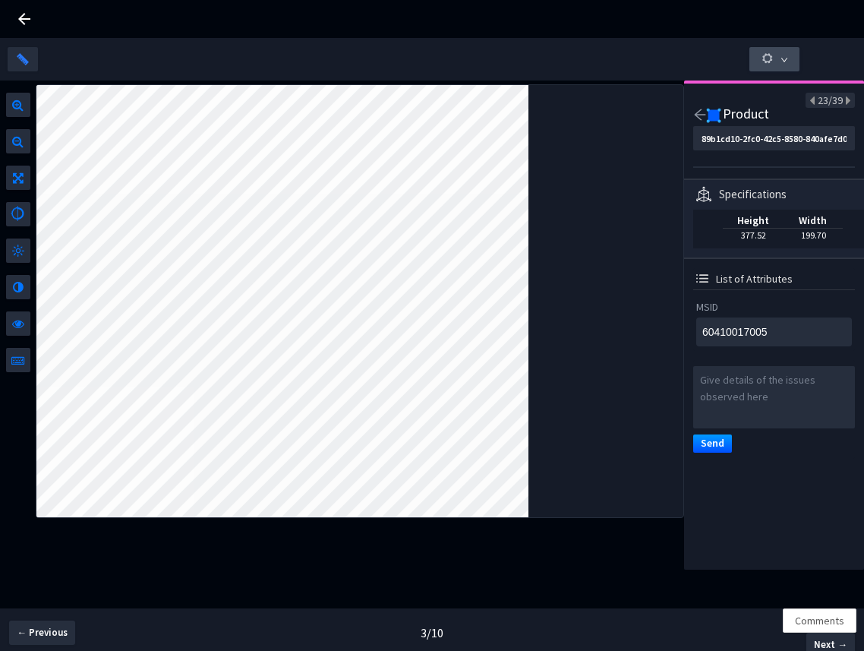
click at [779, 53] on button "button" at bounding box center [775, 59] width 50 height 24
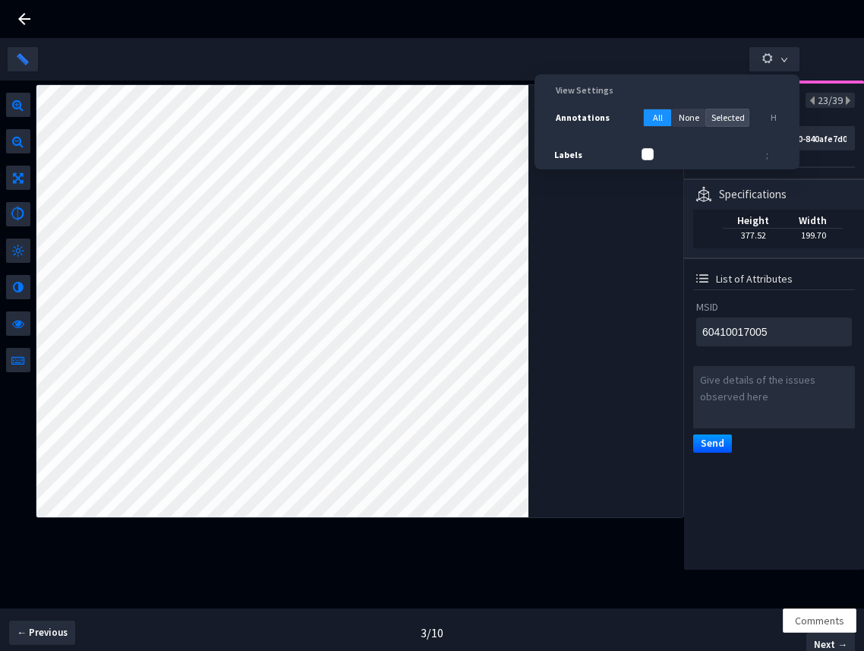
click at [720, 117] on span "Selected" at bounding box center [728, 118] width 33 height 14
click at [673, 284] on div at bounding box center [359, 301] width 647 height 432
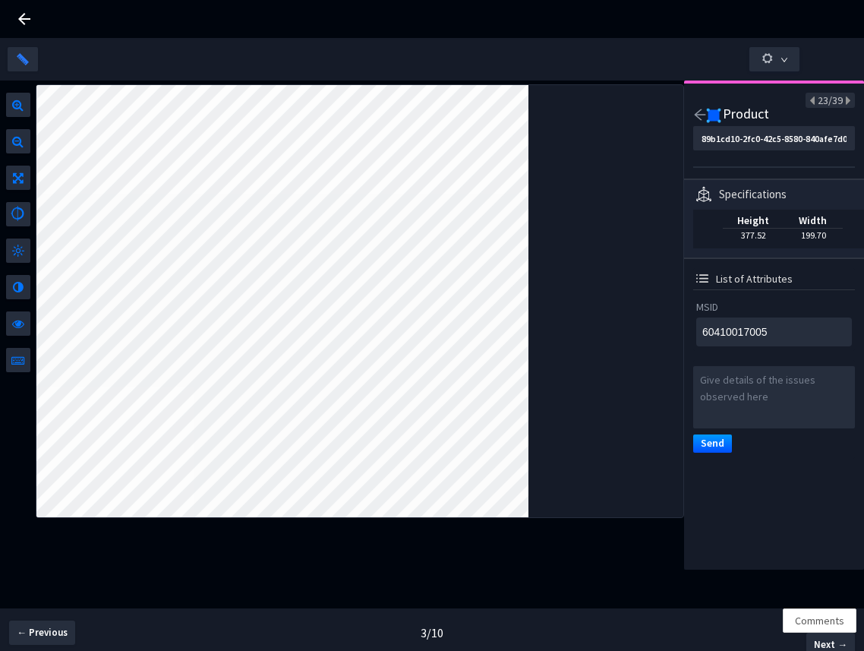
click at [624, 305] on div at bounding box center [359, 301] width 647 height 432
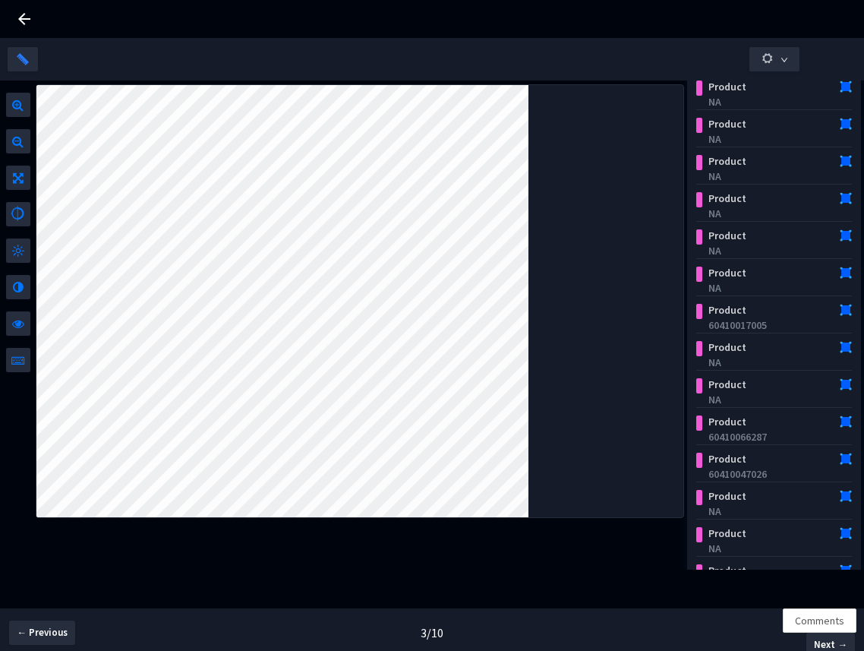
type textarea "NA"
click at [782, 61] on icon "down" at bounding box center [785, 60] width 8 height 8
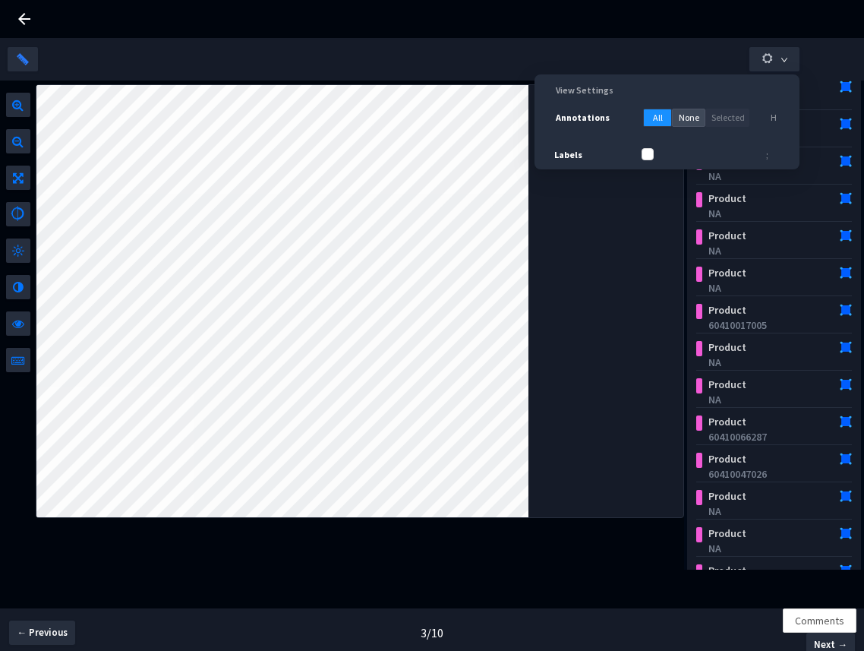
click at [684, 118] on span "None" at bounding box center [689, 118] width 21 height 14
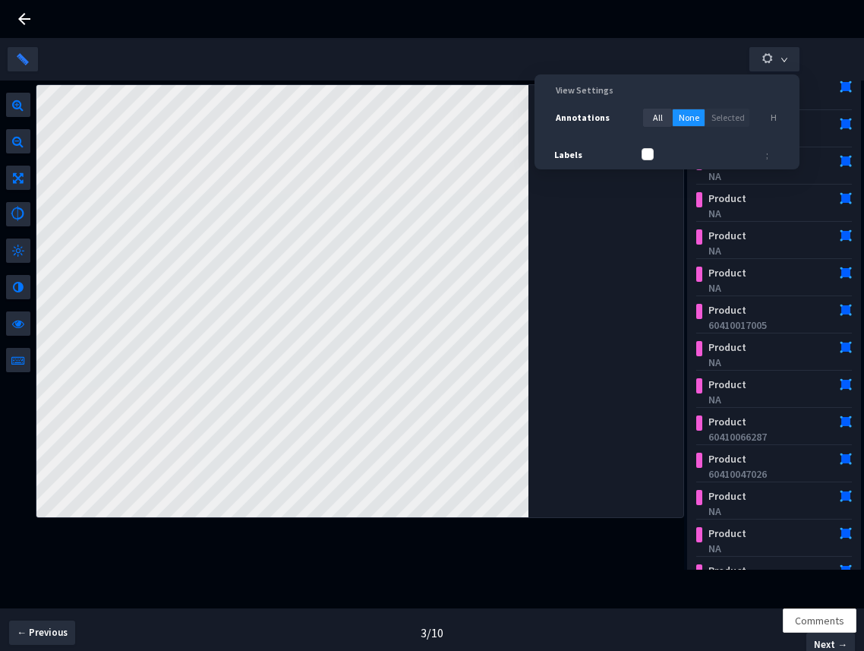
click at [595, 199] on div at bounding box center [359, 301] width 647 height 432
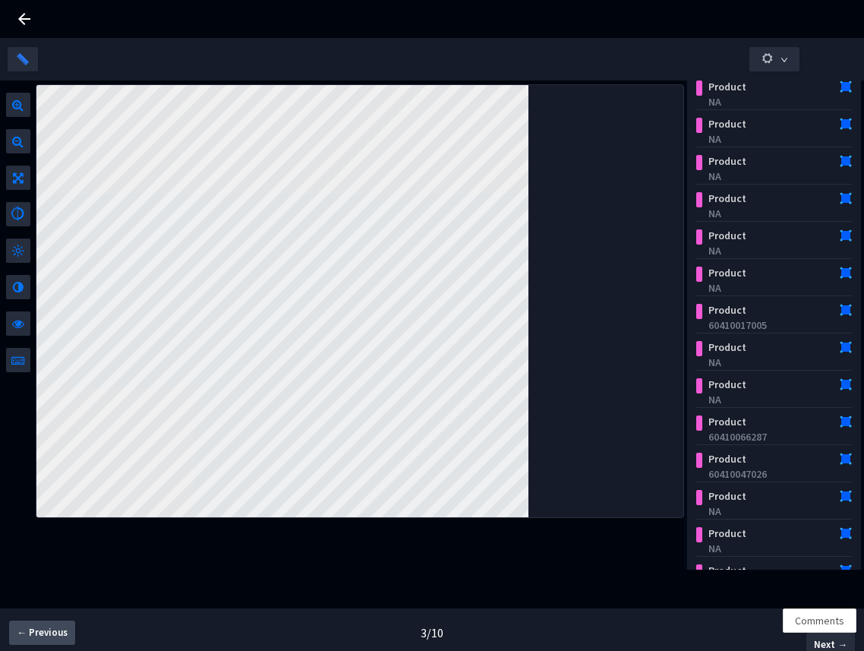
click at [50, 641] on button "← Previous" at bounding box center [42, 633] width 66 height 24
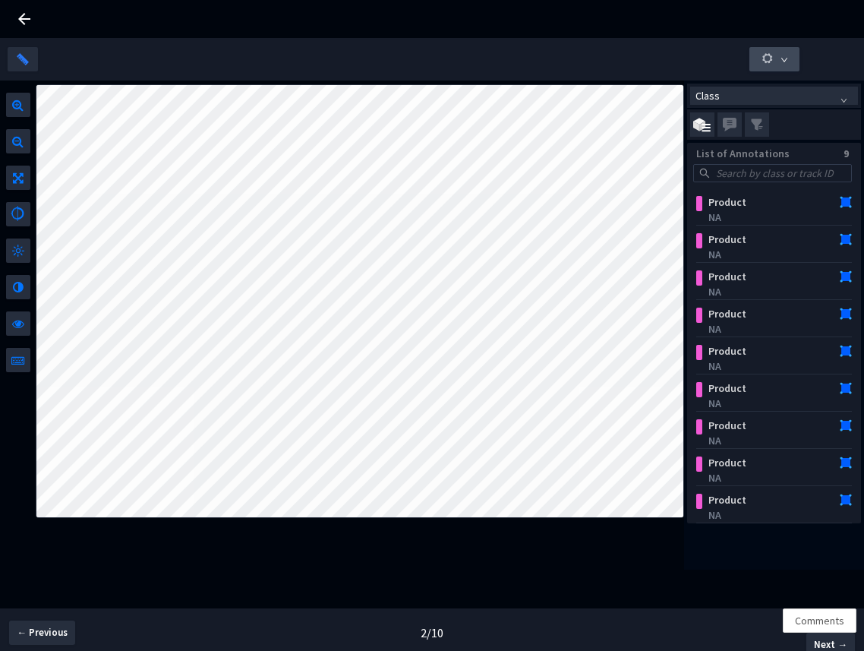
click at [763, 63] on icon "button" at bounding box center [768, 59] width 14 height 14
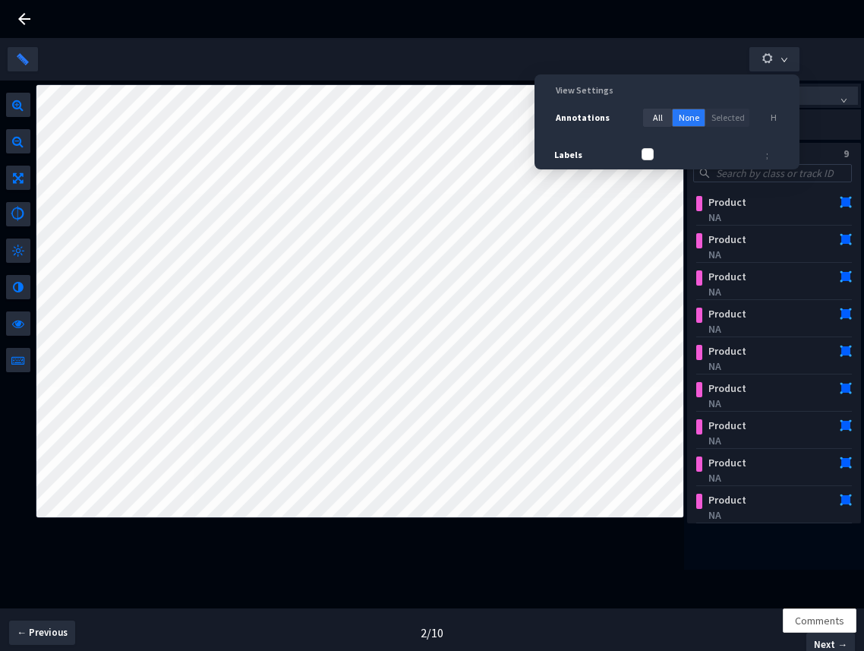
click at [684, 118] on span "None" at bounding box center [689, 118] width 21 height 14
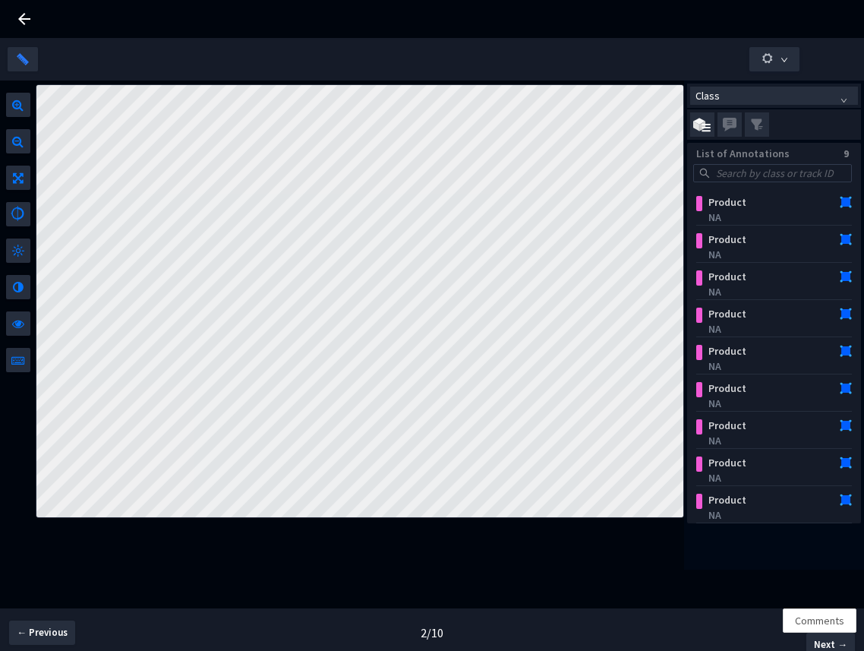
click at [44, 614] on div "← Previous" at bounding box center [72, 632] width 144 height 49
click at [43, 626] on span "← Previous" at bounding box center [42, 632] width 51 height 15
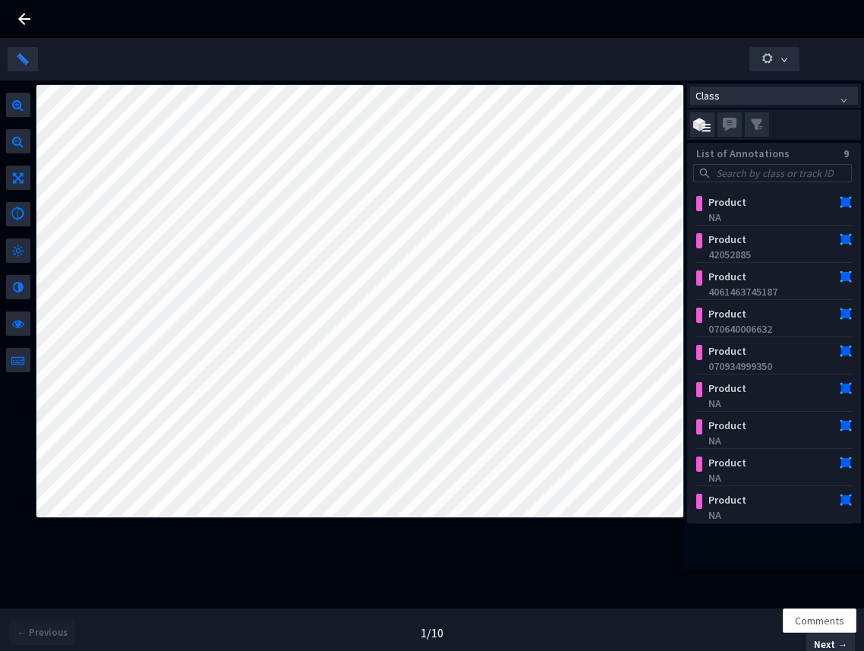
click at [827, 616] on div "Comments Next →" at bounding box center [792, 632] width 144 height 49
click at [816, 637] on span "Next →" at bounding box center [830, 644] width 33 height 15
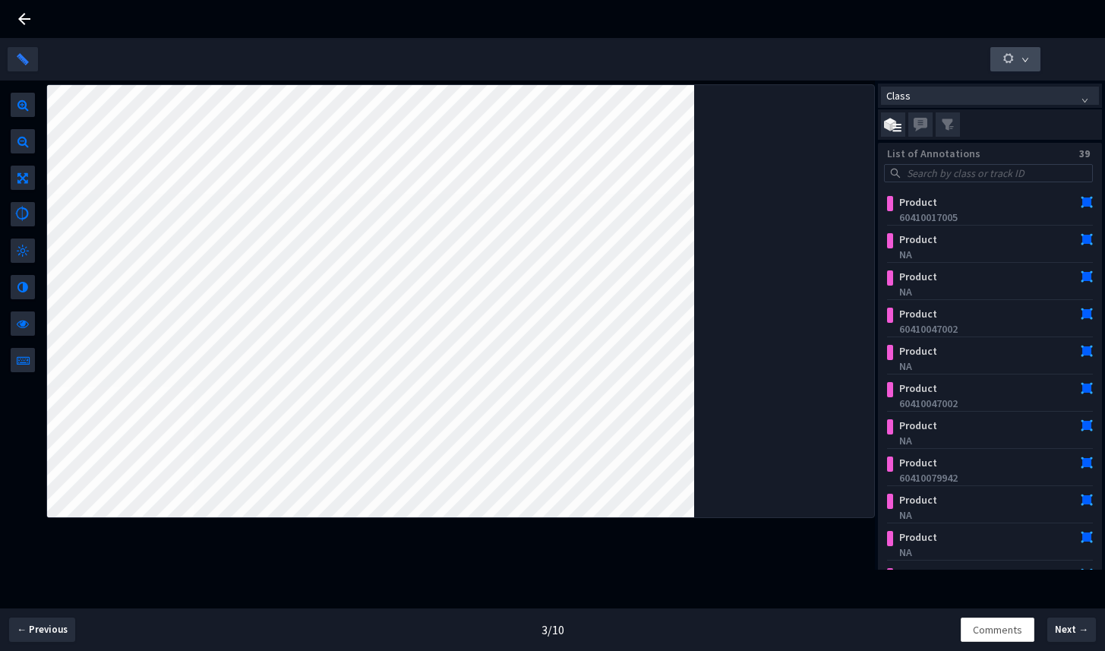
click at [836, 65] on span "button" at bounding box center [1009, 61] width 14 height 18
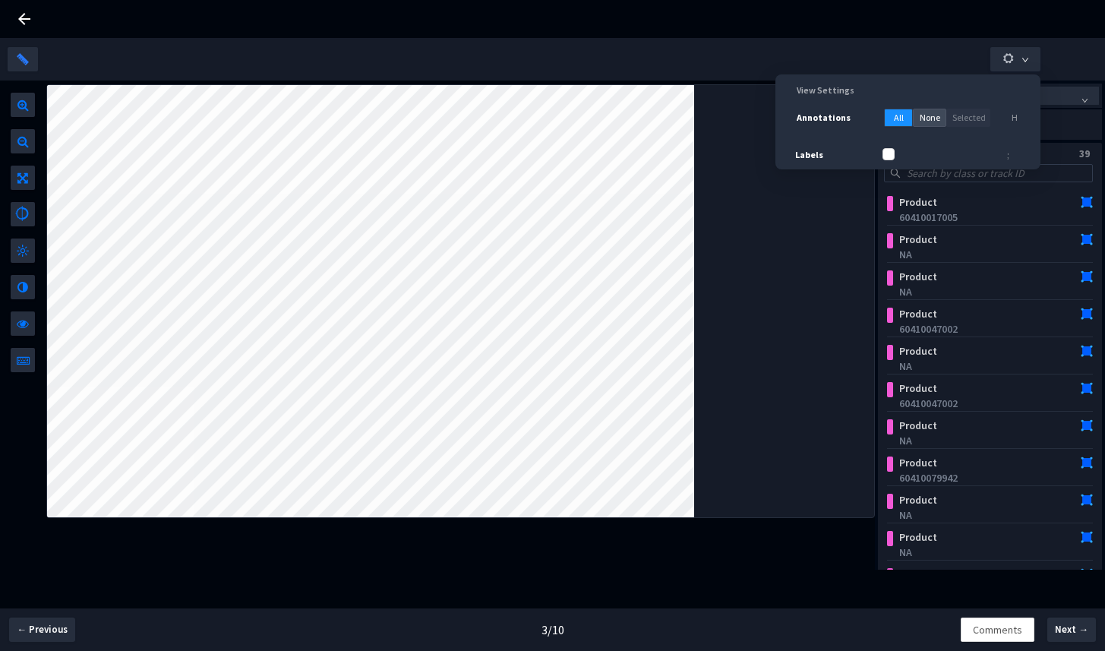
click at [836, 114] on span "None" at bounding box center [930, 118] width 21 height 14
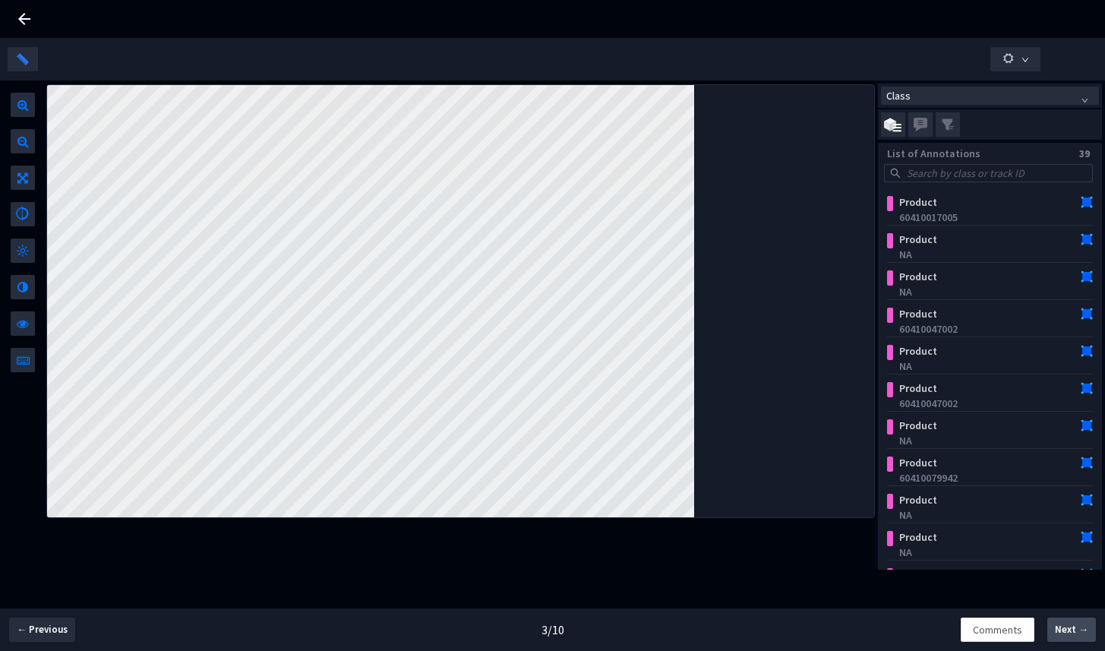
click at [836, 619] on button "Next →" at bounding box center [1072, 630] width 49 height 24
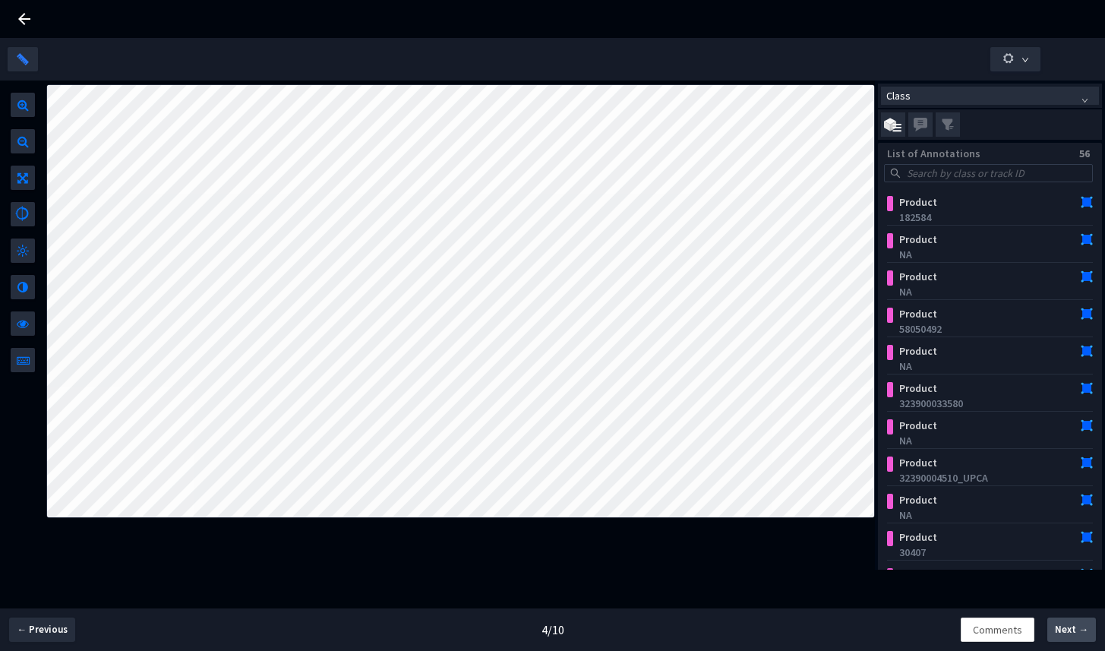
click at [836, 619] on button "Next →" at bounding box center [1072, 630] width 49 height 24
